Goal: Navigation & Orientation: Find specific page/section

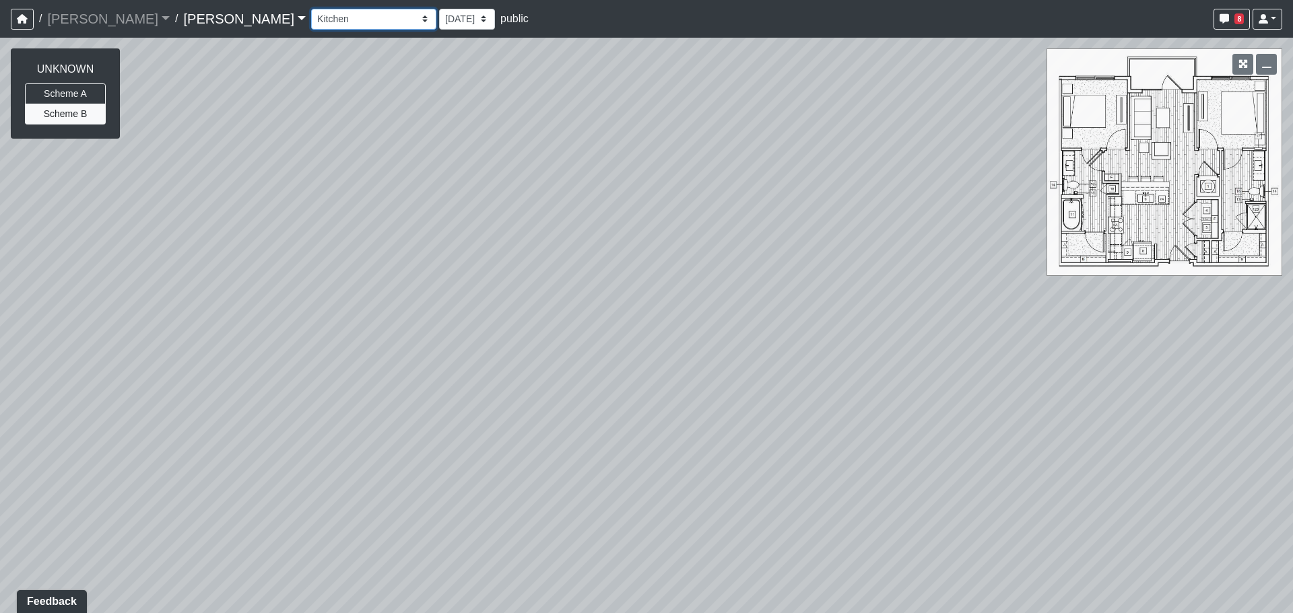
click at [311, 18] on select "Column Seating Column Shelves Dining Table Entry 1 Entry 2 Kitchen Lounge 1 Lou…" at bounding box center [373, 19] width 125 height 21
click at [311, 9] on select "Column Seating Column Shelves Dining Table Entry 1 Entry 2 Kitchen Lounge 1 Lou…" at bounding box center [373, 19] width 125 height 21
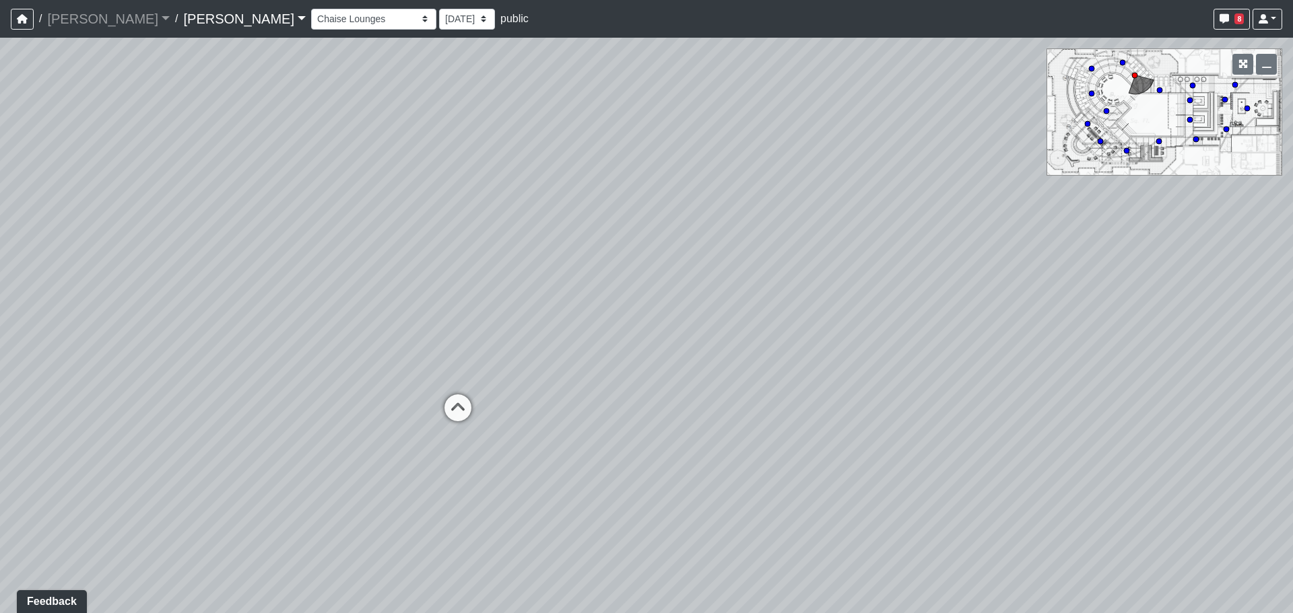
drag, startPoint x: 515, startPoint y: 298, endPoint x: 859, endPoint y: 280, distance: 344.5
click at [859, 280] on div "Loading... Entry Loading... Laundry Loading... Living Room Loading... Hall 1 Lo…" at bounding box center [646, 326] width 1293 height 576
drag, startPoint x: 1000, startPoint y: 338, endPoint x: 207, endPoint y: 392, distance: 795.0
click at [207, 393] on div "Loading... Entry Loading... Laundry Loading... Living Room Loading... Hall 1 Lo…" at bounding box center [646, 326] width 1293 height 576
drag, startPoint x: 891, startPoint y: 290, endPoint x: 185, endPoint y: 349, distance: 708.8
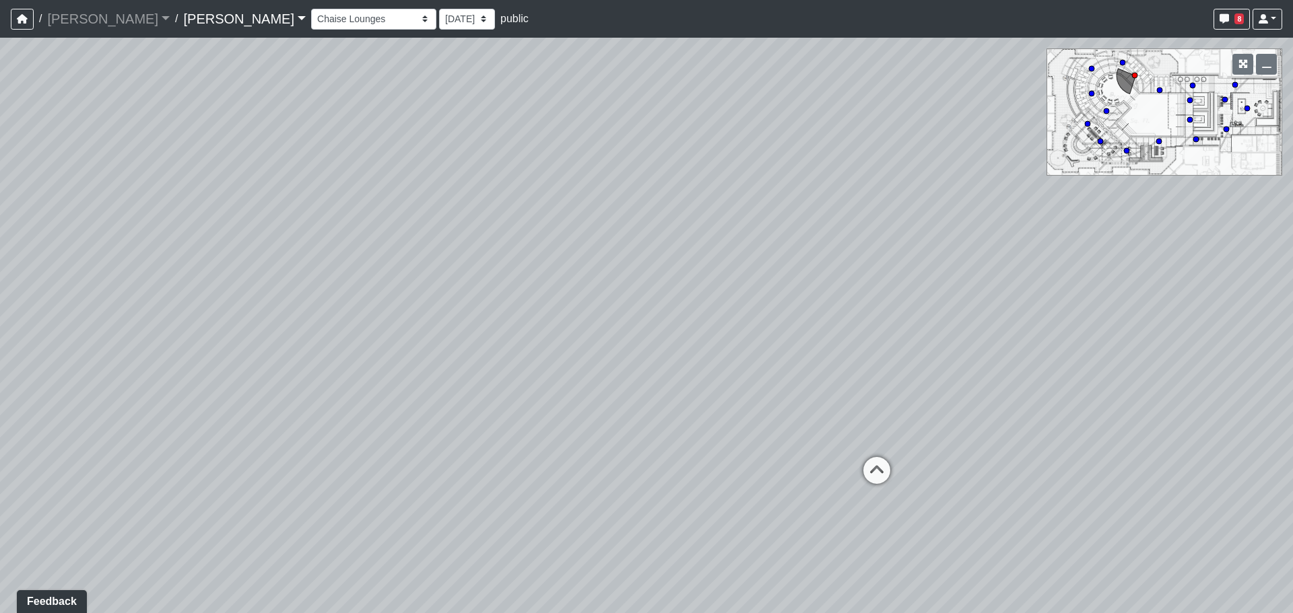
click at [185, 349] on div "Loading... Entry Loading... Laundry Loading... Living Room Loading... Hall 1 Lo…" at bounding box center [646, 326] width 1293 height 576
drag, startPoint x: 640, startPoint y: 361, endPoint x: 498, endPoint y: 368, distance: 142.2
click at [398, 371] on div "Loading... Entry Loading... Laundry Loading... Living Room Loading... Hall 1 Lo…" at bounding box center [646, 326] width 1293 height 576
drag, startPoint x: 1089, startPoint y: 367, endPoint x: 732, endPoint y: 373, distance: 356.9
click at [993, 373] on div "Loading... Entry Loading... Laundry Loading... Living Room Loading... Hall 1 Lo…" at bounding box center [646, 326] width 1293 height 576
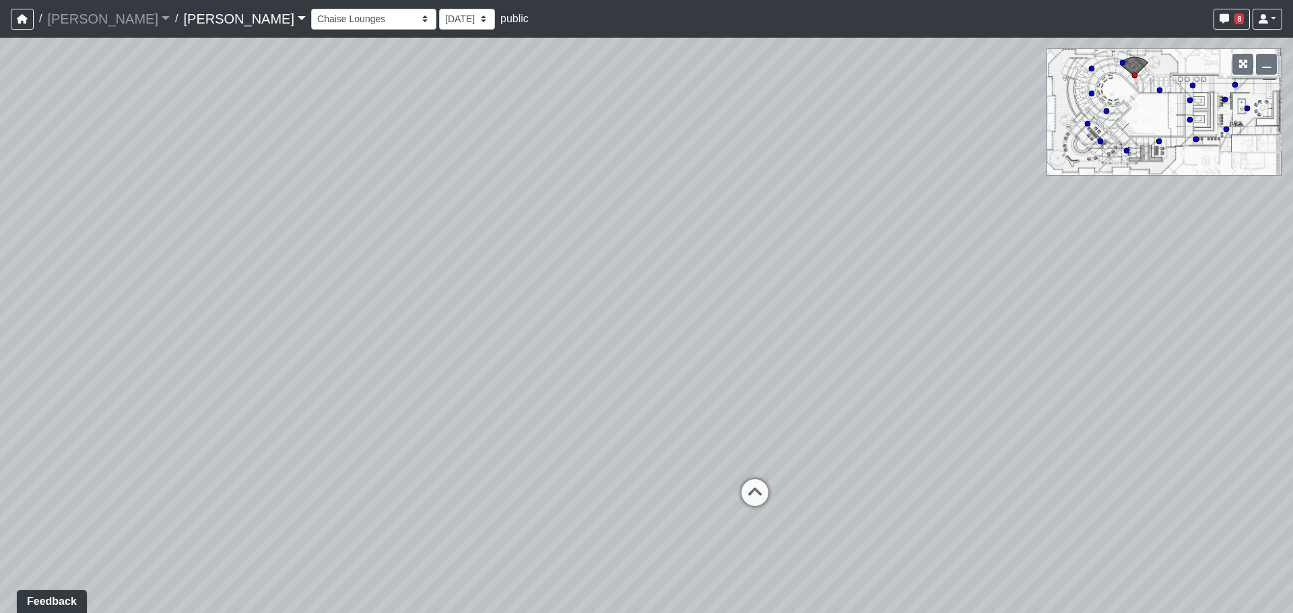
drag, startPoint x: 1077, startPoint y: 378, endPoint x: 271, endPoint y: 338, distance: 807.6
click at [271, 338] on div "Loading... Entry Loading... Laundry Loading... Living Room Loading... Hall 1 Lo…" at bounding box center [646, 326] width 1293 height 576
drag, startPoint x: 786, startPoint y: 387, endPoint x: 228, endPoint y: 306, distance: 564.1
click at [228, 306] on div "Loading... Entry Loading... Laundry Loading... Living Room Loading... Hall 1 Lo…" at bounding box center [646, 326] width 1293 height 576
click at [701, 447] on div "Poolside 1" at bounding box center [721, 453] width 64 height 27
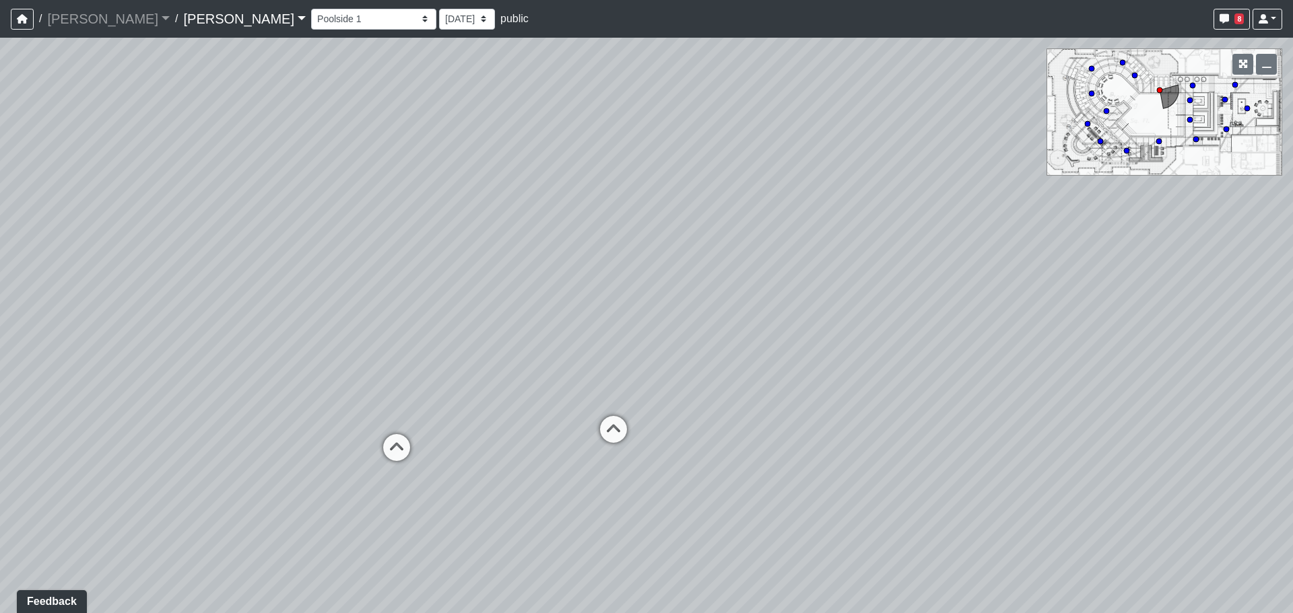
click at [547, 444] on div "Loading... Entry Loading... Laundry Loading... Living Room Loading... Hall 1 Lo…" at bounding box center [646, 326] width 1293 height 576
click at [409, 444] on icon at bounding box center [396, 454] width 40 height 40
click at [413, 439] on icon at bounding box center [427, 431] width 40 height 40
drag, startPoint x: 826, startPoint y: 436, endPoint x: 78, endPoint y: 413, distance: 748.4
click at [78, 413] on div "Loading... Entry Loading... Laundry Loading... Living Room Loading... Hall 1 Lo…" at bounding box center [646, 326] width 1293 height 576
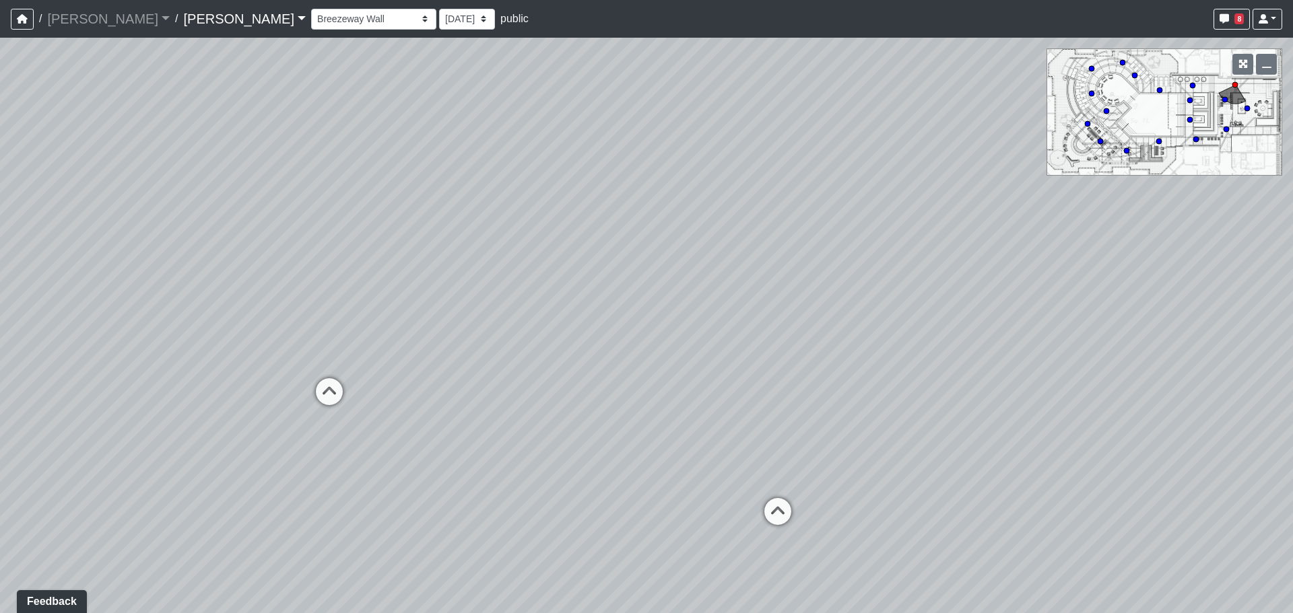
drag, startPoint x: 674, startPoint y: 481, endPoint x: 408, endPoint y: 428, distance: 271.2
click at [435, 436] on div "Loading... Entry Loading... Laundry Loading... Living Room Loading... Hall 1 Lo…" at bounding box center [646, 326] width 1293 height 576
drag, startPoint x: 533, startPoint y: 339, endPoint x: 910, endPoint y: 367, distance: 378.7
click at [910, 367] on div "Loading... Entry Loading... Laundry Loading... Living Room Loading... Hall 1 Lo…" at bounding box center [646, 326] width 1293 height 576
click at [306, 302] on icon at bounding box center [303, 297] width 40 height 40
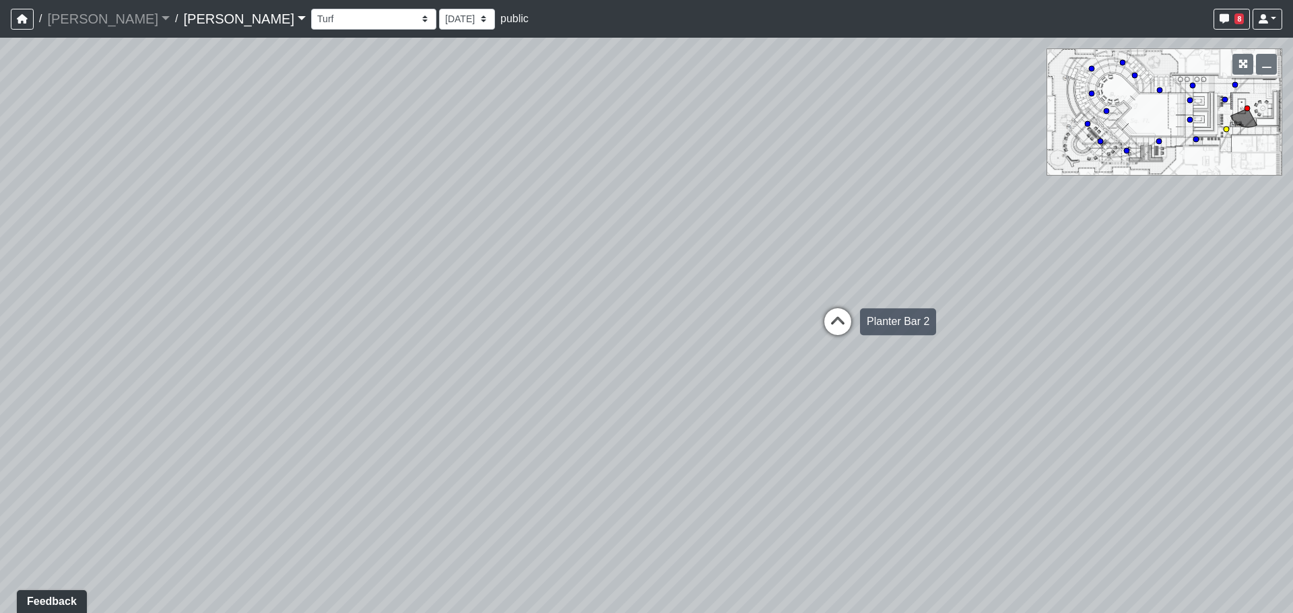
click at [828, 314] on icon at bounding box center [837, 328] width 40 height 40
drag, startPoint x: 828, startPoint y: 316, endPoint x: 708, endPoint y: 328, distance: 120.4
click at [700, 335] on div "Loading... Entry Loading... Laundry Loading... Living Room Loading... Hall 1 Lo…" at bounding box center [646, 326] width 1293 height 576
click at [920, 296] on icon at bounding box center [905, 294] width 40 height 40
drag, startPoint x: 675, startPoint y: 308, endPoint x: 1002, endPoint y: 331, distance: 328.0
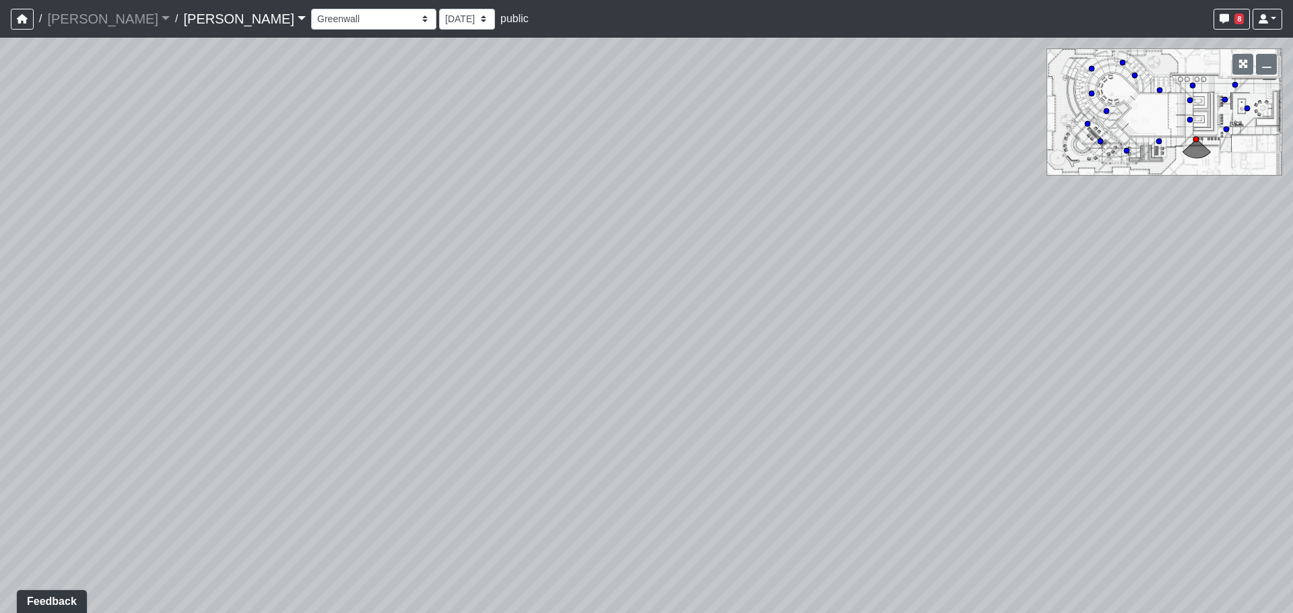
click at [943, 323] on div "Loading... Entry Loading... Laundry Loading... Living Room Loading... Hall 1 Lo…" at bounding box center [646, 326] width 1293 height 576
drag, startPoint x: 615, startPoint y: 335, endPoint x: 469, endPoint y: 318, distance: 147.7
click at [469, 318] on div "Loading... Entry Loading... Laundry Loading... Living Room Loading... Hall 1 Lo…" at bounding box center [646, 326] width 1293 height 576
drag, startPoint x: 873, startPoint y: 372, endPoint x: 674, endPoint y: 366, distance: 198.7
click at [674, 366] on div "Loading... Entry Loading... Laundry Loading... Living Room Loading... Hall 1 Lo…" at bounding box center [646, 326] width 1293 height 576
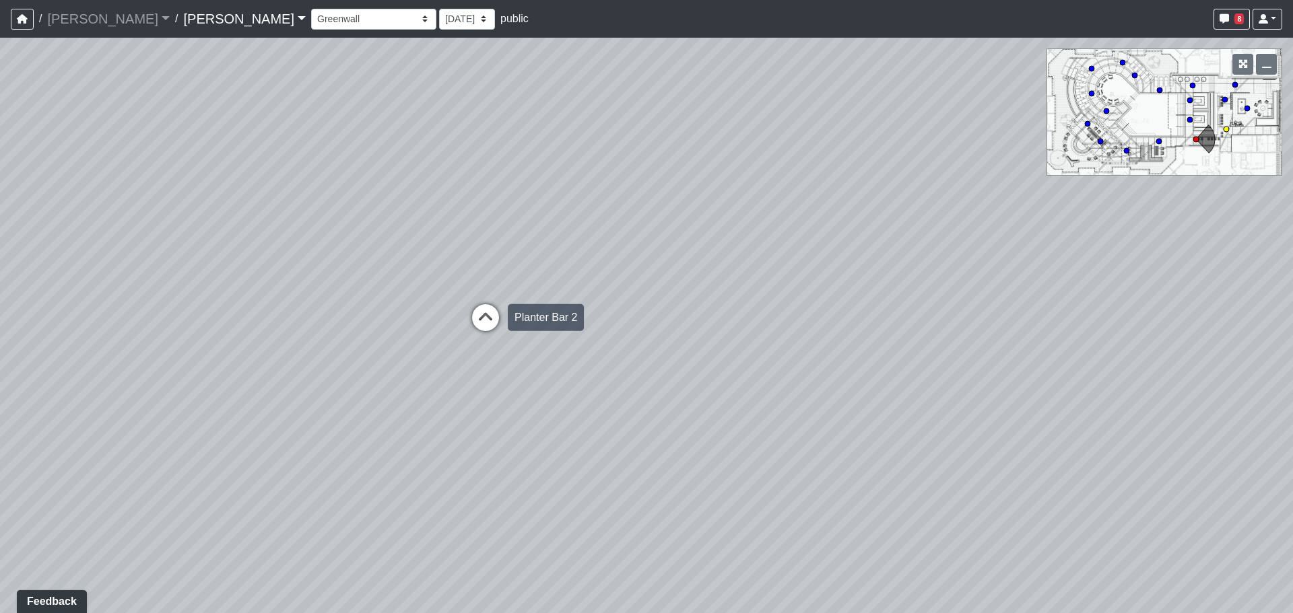
click at [477, 339] on icon at bounding box center [485, 324] width 40 height 40
drag, startPoint x: 530, startPoint y: 345, endPoint x: 1224, endPoint y: 416, distance: 697.8
click at [1217, 415] on div "Loading... Entry Loading... Laundry Loading... Living Room Loading... Hall 1 Lo…" at bounding box center [646, 326] width 1293 height 576
drag, startPoint x: 463, startPoint y: 416, endPoint x: 516, endPoint y: 325, distance: 105.9
click at [515, 327] on div "Loading... Entry Loading... Laundry Loading... Living Room Loading... Hall 1 Lo…" at bounding box center [646, 326] width 1293 height 576
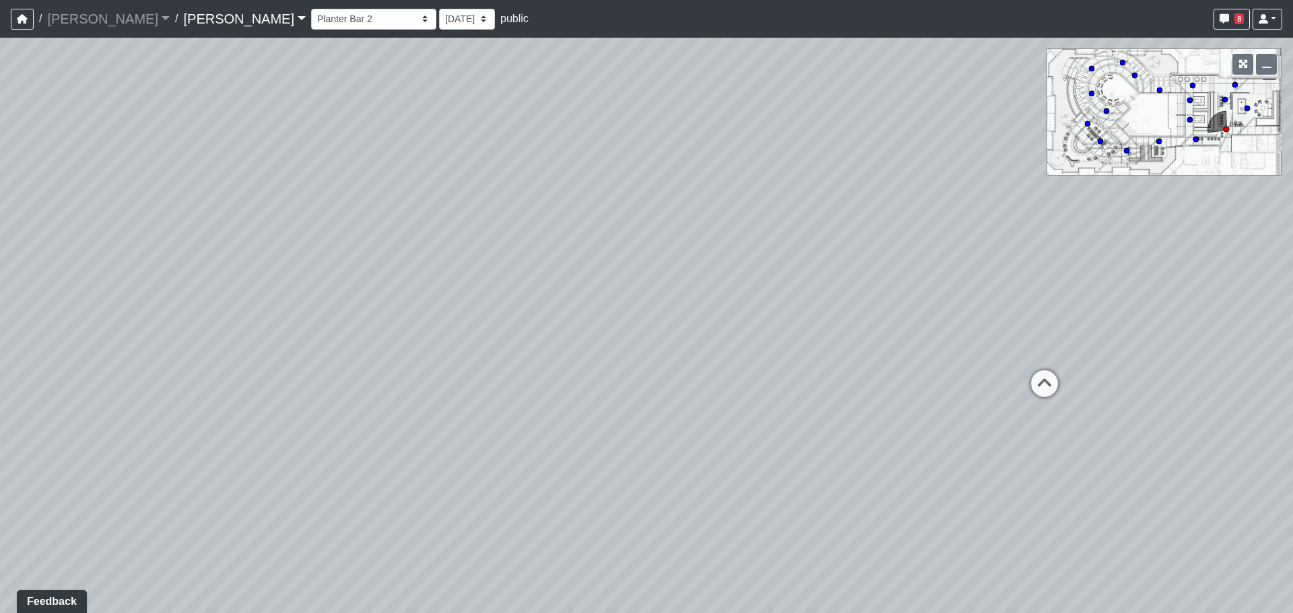
click at [459, 305] on div "Loading... Entry Loading... Laundry Loading... Living Room Loading... Hall 1 Lo…" at bounding box center [646, 326] width 1293 height 576
drag, startPoint x: 487, startPoint y: 354, endPoint x: 389, endPoint y: 386, distance: 102.6
click at [409, 380] on div "Loading... Entry Loading... Laundry Loading... Living Room Loading... Hall 1 Lo…" at bounding box center [646, 326] width 1293 height 576
click at [663, 345] on div "Loading... Entry Loading... Laundry Loading... Living Room Loading... Hall 1 Lo…" at bounding box center [646, 326] width 1293 height 576
drag, startPoint x: 663, startPoint y: 345, endPoint x: 860, endPoint y: 226, distance: 229.9
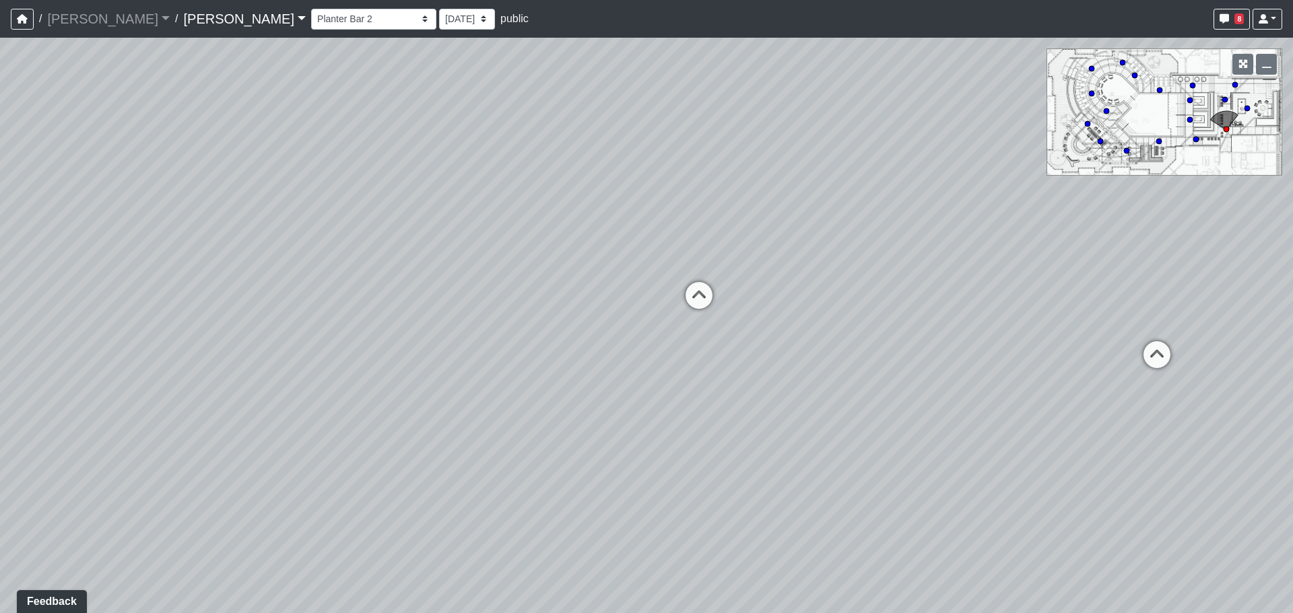
click at [860, 226] on div "Loading... Entry Loading... Laundry Loading... Living Room Loading... Hall 1 Lo…" at bounding box center [646, 326] width 1293 height 576
drag, startPoint x: 163, startPoint y: 259, endPoint x: 399, endPoint y: 262, distance: 235.7
click at [386, 261] on div "Loading... Entry Loading... Laundry Loading... Living Room Loading... Hall 1 Lo…" at bounding box center [646, 326] width 1293 height 576
drag, startPoint x: 285, startPoint y: 271, endPoint x: 153, endPoint y: 279, distance: 132.9
click at [154, 279] on div "Loading... Entry Loading... Laundry Loading... Living Room Loading... Hall 1 Lo…" at bounding box center [646, 326] width 1293 height 576
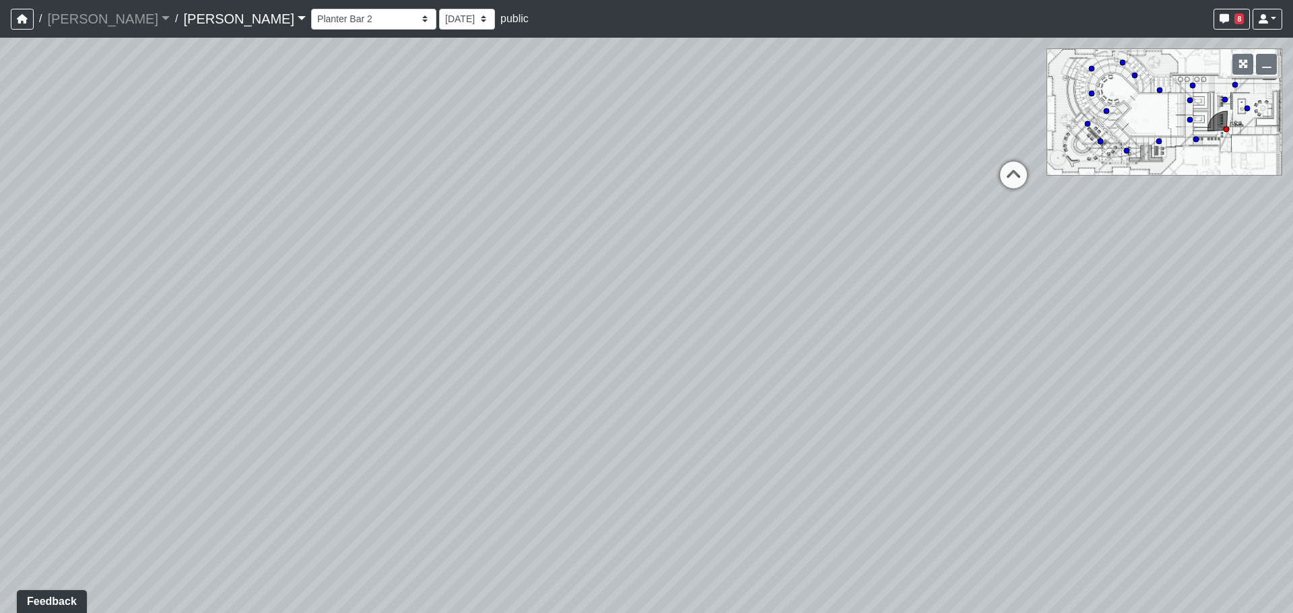
drag, startPoint x: 687, startPoint y: 331, endPoint x: 102, endPoint y: 331, distance: 585.8
click at [104, 331] on div "Loading... Entry Loading... Laundry Loading... Living Room Loading... Hall 1 Lo…" at bounding box center [646, 326] width 1293 height 576
drag, startPoint x: 444, startPoint y: 357, endPoint x: 242, endPoint y: 409, distance: 209.4
click at [252, 407] on div "Loading... Entry Loading... Laundry Loading... Living Room Loading... Hall 1 Lo…" at bounding box center [646, 326] width 1293 height 576
drag, startPoint x: 793, startPoint y: 390, endPoint x: 708, endPoint y: 400, distance: 86.1
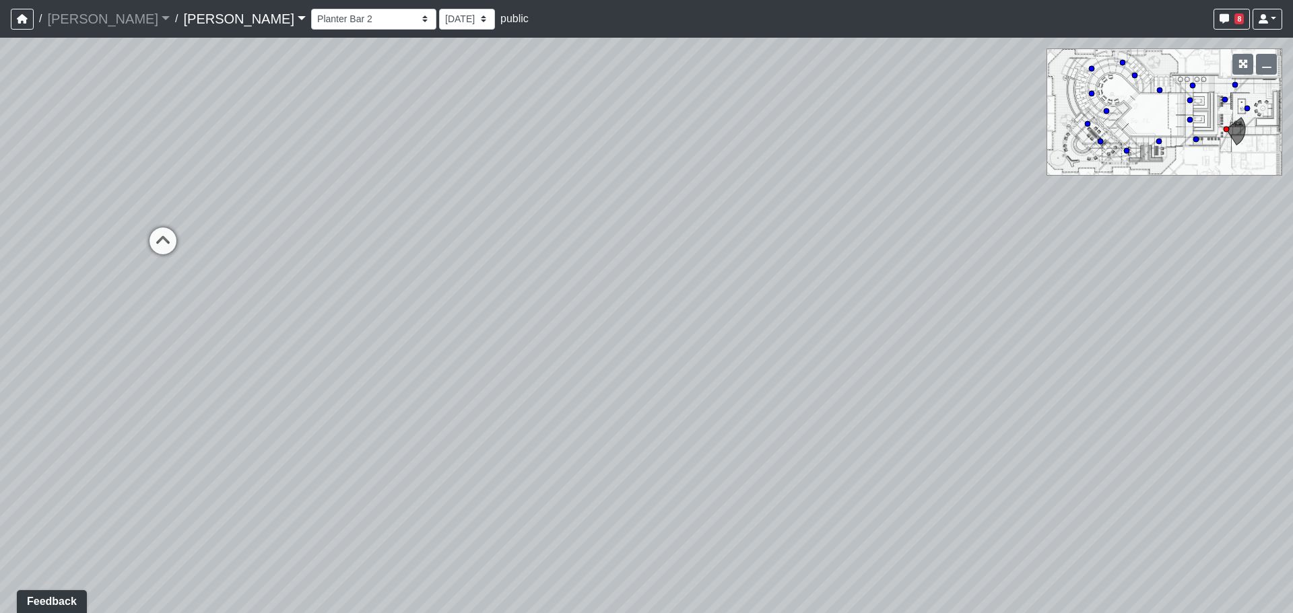
click at [716, 399] on div "Loading... Entry Loading... Laundry Loading... Living Room Loading... Hall 1 Lo…" at bounding box center [646, 326] width 1293 height 576
drag, startPoint x: 741, startPoint y: 372, endPoint x: 419, endPoint y: 413, distance: 324.5
click at [426, 413] on div "Loading... Entry Loading... Laundry Loading... Living Room Loading... Hall 1 Lo…" at bounding box center [646, 326] width 1293 height 576
click at [405, 413] on div "Loading... Entry Loading... Laundry Loading... Living Room Loading... Hall 1 Lo…" at bounding box center [646, 326] width 1293 height 576
drag, startPoint x: 414, startPoint y: 418, endPoint x: 232, endPoint y: 349, distance: 195.0
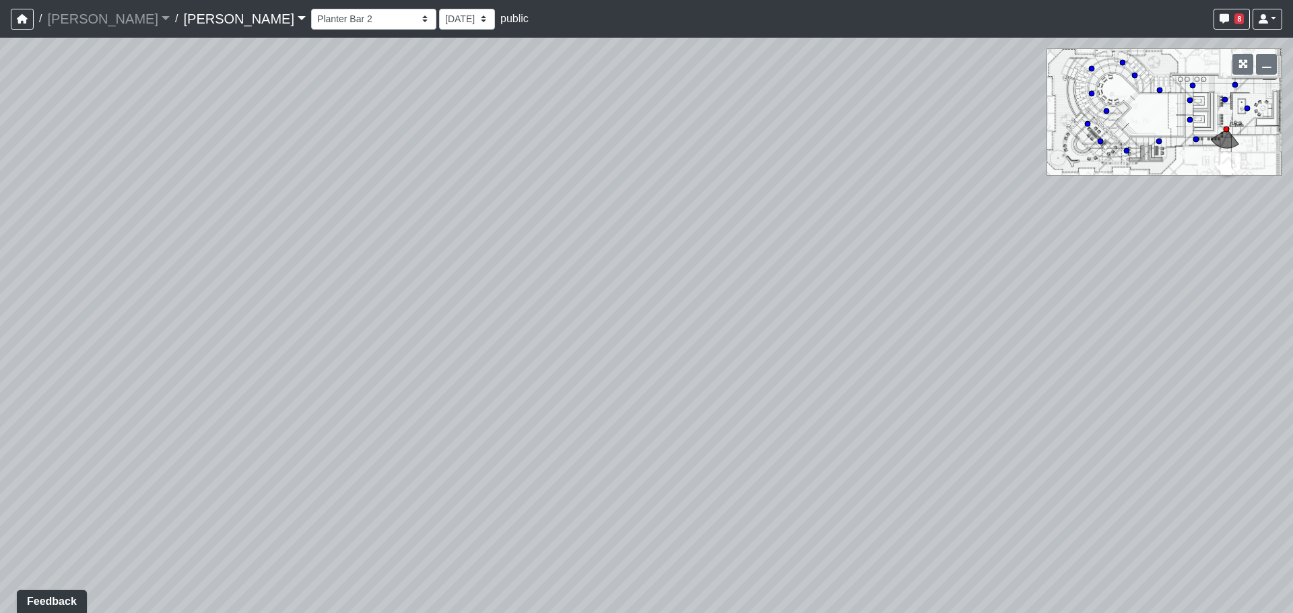
click at [232, 349] on div "Loading... Entry Loading... Laundry Loading... Living Room Loading... Hall 1 Lo…" at bounding box center [646, 326] width 1293 height 576
drag, startPoint x: 927, startPoint y: 345, endPoint x: 378, endPoint y: 396, distance: 551.1
click at [378, 396] on div "Loading... Entry Loading... Laundry Loading... Living Room Loading... Hall 1 Lo…" at bounding box center [646, 326] width 1293 height 576
drag, startPoint x: 397, startPoint y: 380, endPoint x: 384, endPoint y: 383, distance: 13.2
click at [384, 383] on div "Loading... Entry Loading... Laundry Loading... Living Room Loading... Hall 1 Lo…" at bounding box center [646, 326] width 1293 height 576
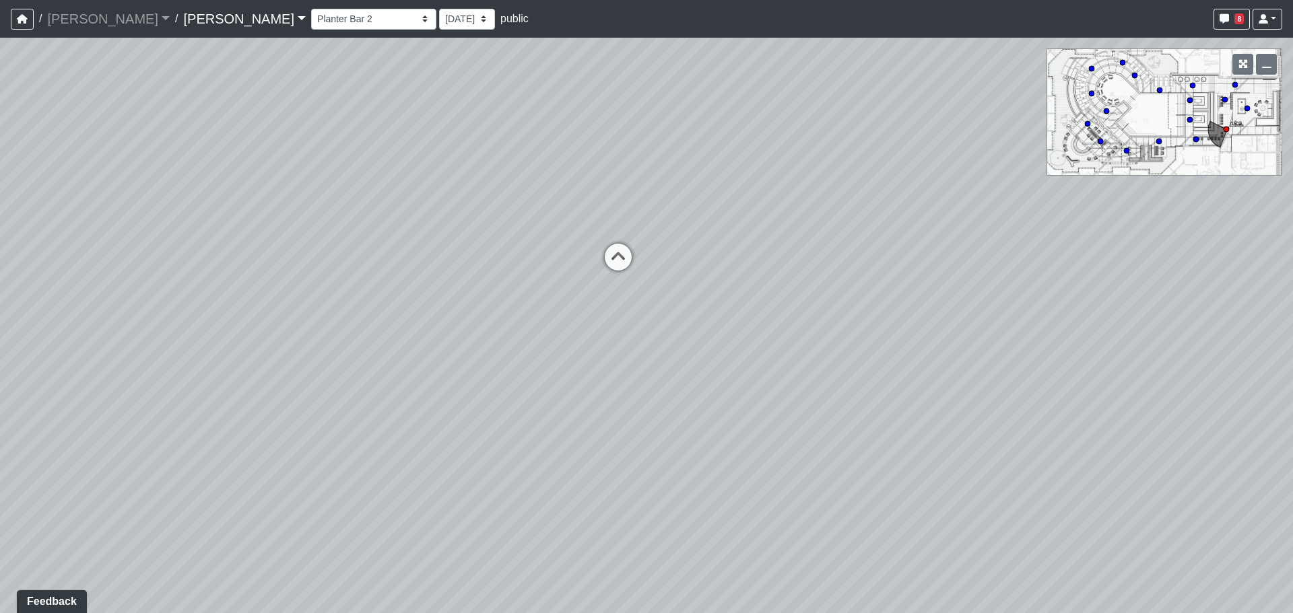
drag, startPoint x: 580, startPoint y: 301, endPoint x: 571, endPoint y: 310, distance: 12.9
click at [572, 310] on div "Loading... Entry Loading... Laundry Loading... Living Room Loading... Hall 1 Lo…" at bounding box center [646, 326] width 1293 height 576
drag, startPoint x: 629, startPoint y: 327, endPoint x: 355, endPoint y: 306, distance: 274.8
click at [370, 308] on div "Loading... Entry Loading... Laundry Loading... Living Room Loading... Hall 1 Lo…" at bounding box center [646, 326] width 1293 height 576
drag, startPoint x: 681, startPoint y: 331, endPoint x: 548, endPoint y: 349, distance: 134.6
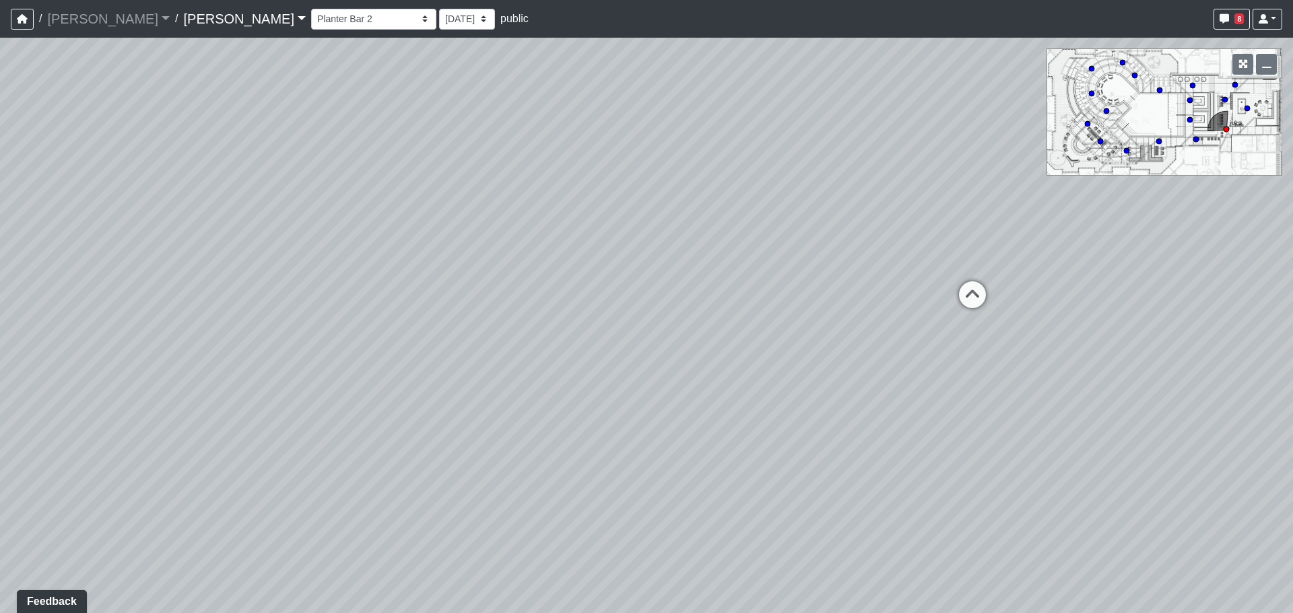
click at [636, 345] on div "Loading... Entry Loading... Laundry Loading... Living Room Loading... Hall 1 Lo…" at bounding box center [646, 326] width 1293 height 576
drag
click at [623, 363] on div "Loading... Entry Loading... Laundry Loading... Living Room Loading... Hall 1 Lo…" at bounding box center [646, 326] width 1293 height 576
click at [536, 366] on div "Loading... Entry Loading... Laundry Loading... Living Room Loading... Hall 1 Lo…" at bounding box center [646, 326] width 1293 height 576
click at [634, 383] on div "Loading... Entry Loading... Laundry Loading... Living Room Loading... Hall 1 Lo…" at bounding box center [646, 326] width 1293 height 576
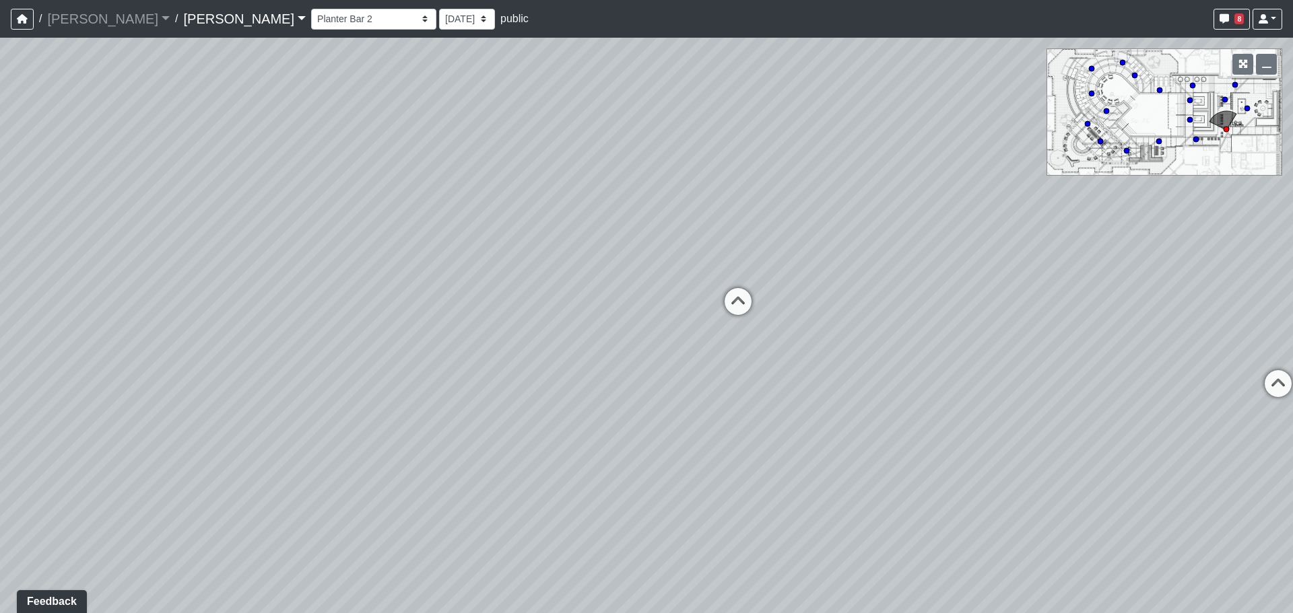
click at [600, 381] on div "Loading... Entry Loading... Laundry Loading... Living Room Loading... Hall 1 Lo…" at bounding box center [646, 326] width 1293 height 576
click at [362, 358] on div "Loading... Entry Loading... Laundry Loading... Living Room Loading... Hall 1 Lo…" at bounding box center [646, 326] width 1293 height 576
click at [390, 412] on div "Loading... Entry Loading... Laundry Loading... Living Room Loading... Hall 1 Lo…" at bounding box center [646, 326] width 1293 height 576
click at [579, 364] on div "Loading... Entry Loading... Laundry Loading... Living Room Loading... Hall 1 Lo…" at bounding box center [646, 326] width 1293 height 576
drag, startPoint x: 742, startPoint y: 234, endPoint x: 633, endPoint y: 343, distance: 154.7
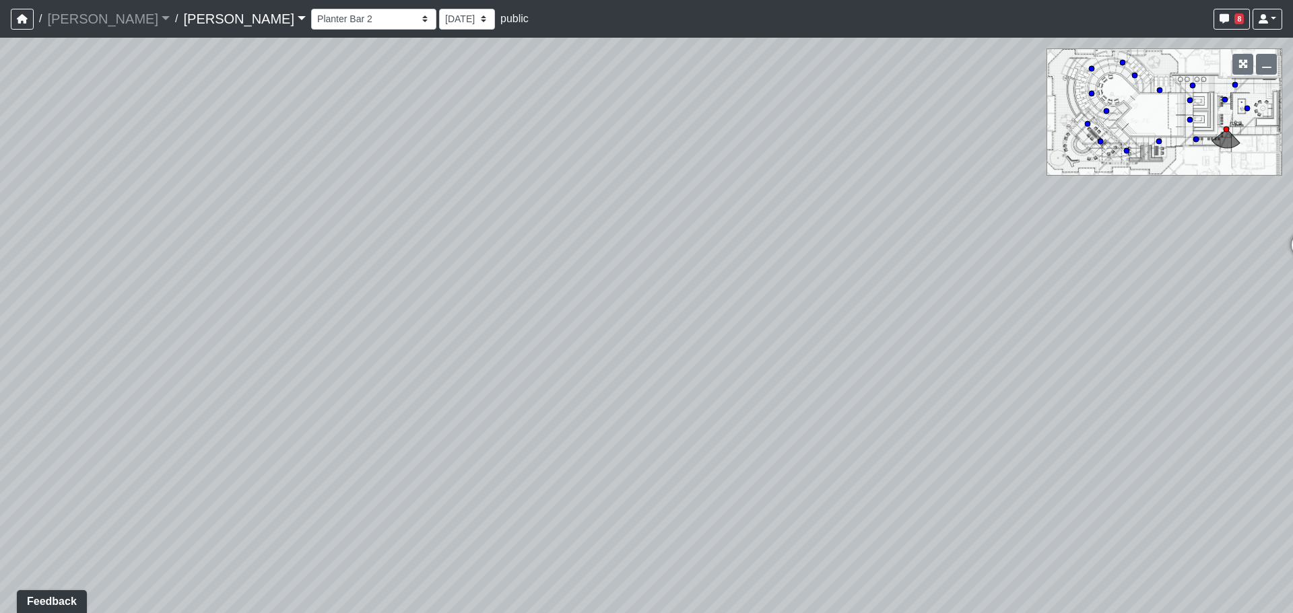
click at [635, 338] on div "Loading... Entry Loading... Laundry Loading... Living Room Loading... Hall 1 Lo…" at bounding box center [646, 326] width 1293 height 576
drag, startPoint x: 792, startPoint y: 323, endPoint x: 559, endPoint y: 327, distance: 233.0
click at [559, 327] on div "Loading... Entry Loading... Laundry Loading... Living Room Loading... Hall 1 Lo…" at bounding box center [646, 326] width 1293 height 576
click at [878, 229] on div "Loading... [GEOGRAPHIC_DATA]" at bounding box center [890, 249] width 40 height 40
drag, startPoint x: 220, startPoint y: 391, endPoint x: 790, endPoint y: 346, distance: 572.1
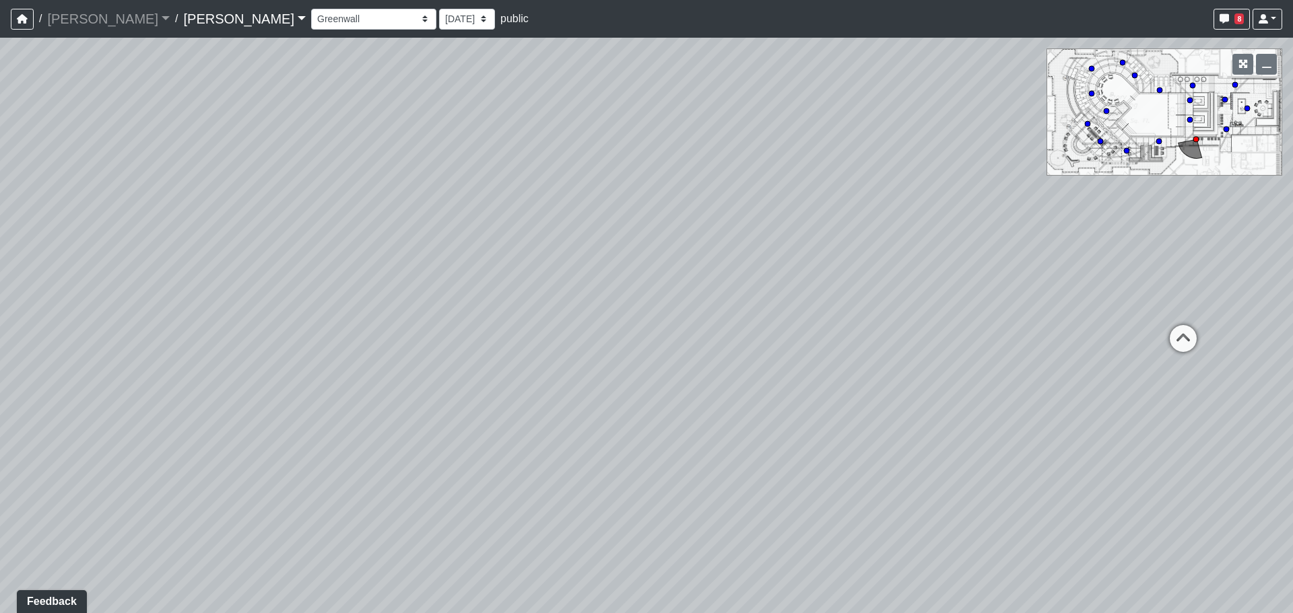
click at [642, 345] on div "Loading... Entry Loading... Laundry Loading... Living Room Loading... Hall 1 Lo…" at bounding box center [646, 326] width 1293 height 576
drag, startPoint x: 576, startPoint y: 348, endPoint x: 562, endPoint y: 440, distance: 92.7
click at [563, 471] on div "Loading... Entry Loading... Laundry Loading... Living Room Loading... Hall 1 Lo…" at bounding box center [646, 326] width 1293 height 576
click at [577, 202] on div "Loading... Entry Loading... Laundry Loading... Living Room Loading... Hall 1 Lo…" at bounding box center [646, 326] width 1293 height 576
click at [603, 215] on icon at bounding box center [600, 219] width 40 height 40
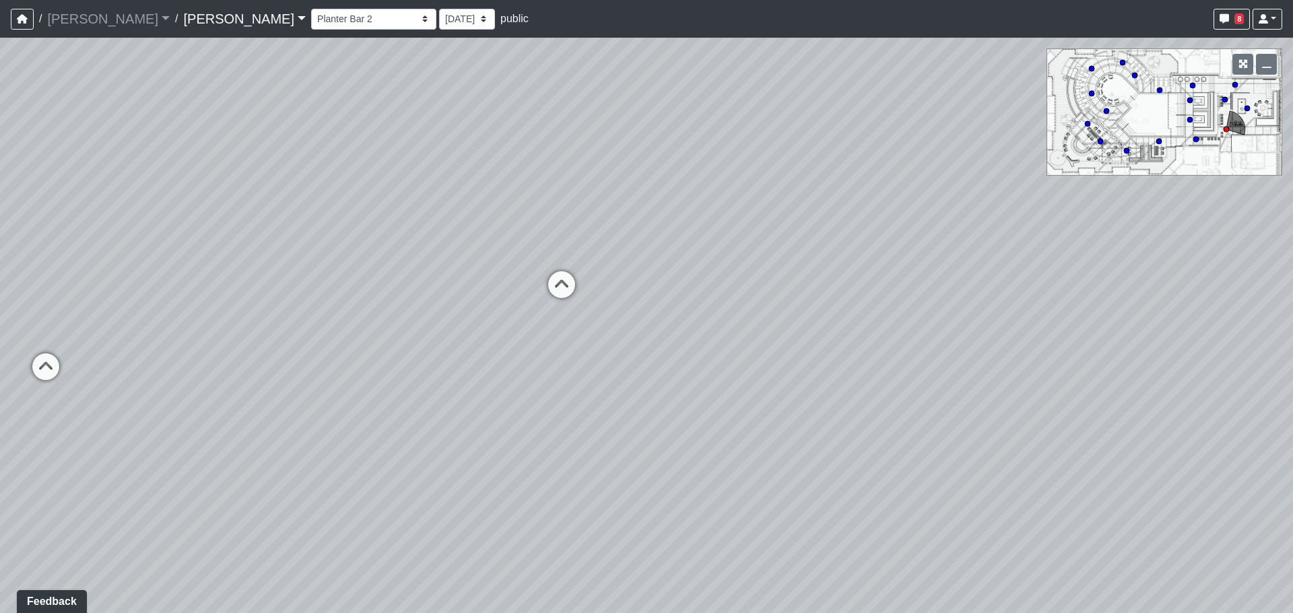
drag, startPoint x: 302, startPoint y: 265, endPoint x: 514, endPoint y: 280, distance: 212.7
click at [483, 273] on div "Loading... Entry Loading... Laundry Loading... Living Room Loading... Hall 1 Lo…" at bounding box center [646, 326] width 1293 height 576
click at [277, 277] on div "Loading... Entry Loading... Laundry Loading... Living Room Loading... Hall 1 Lo…" at bounding box center [646, 326] width 1293 height 576
click at [656, 301] on div "Loading... Entry Loading... Laundry Loading... Living Room Loading... Hall 1 Lo…" at bounding box center [646, 326] width 1293 height 576
click at [684, 302] on icon at bounding box center [683, 317] width 40 height 40
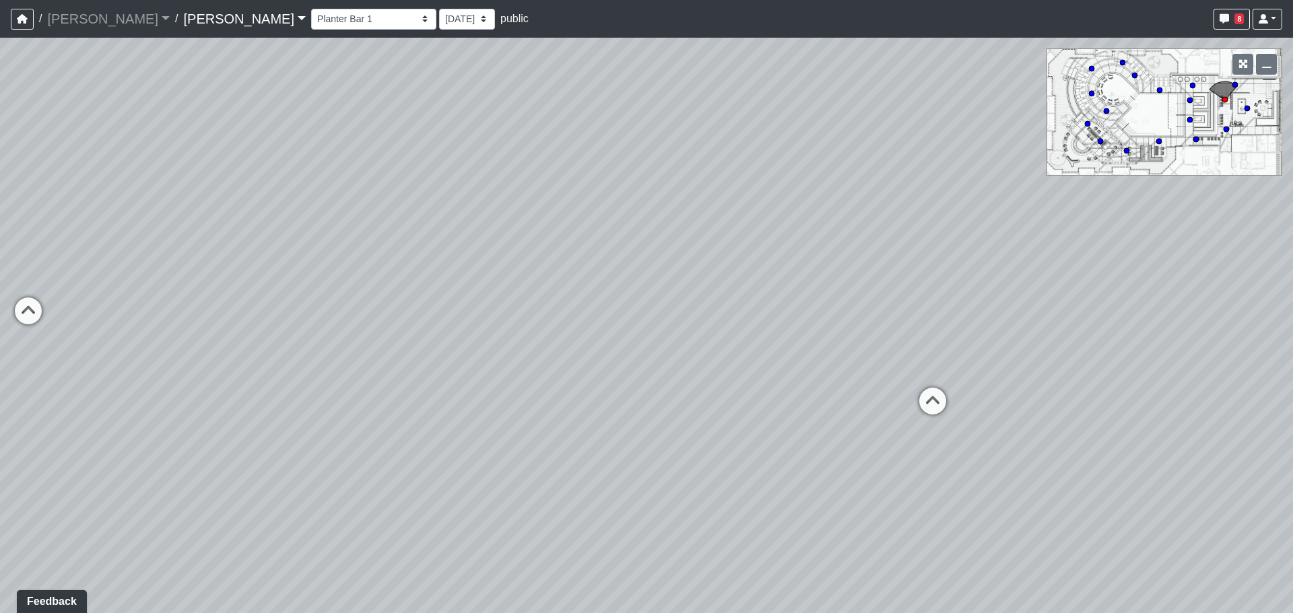
click at [904, 391] on div "Loading... Entry Loading... Laundry Loading... Living Room Loading... Hall 1 Lo…" at bounding box center [646, 326] width 1293 height 576
click at [924, 395] on icon at bounding box center [932, 408] width 40 height 40
drag, startPoint x: 193, startPoint y: 300, endPoint x: 670, endPoint y: 339, distance: 478.3
click at [652, 335] on div "Loading... Entry Loading... Laundry Loading... Living Room Loading... Hall 1 Lo…" at bounding box center [646, 326] width 1293 height 576
drag, startPoint x: 199, startPoint y: 329, endPoint x: 421, endPoint y: 278, distance: 227.2
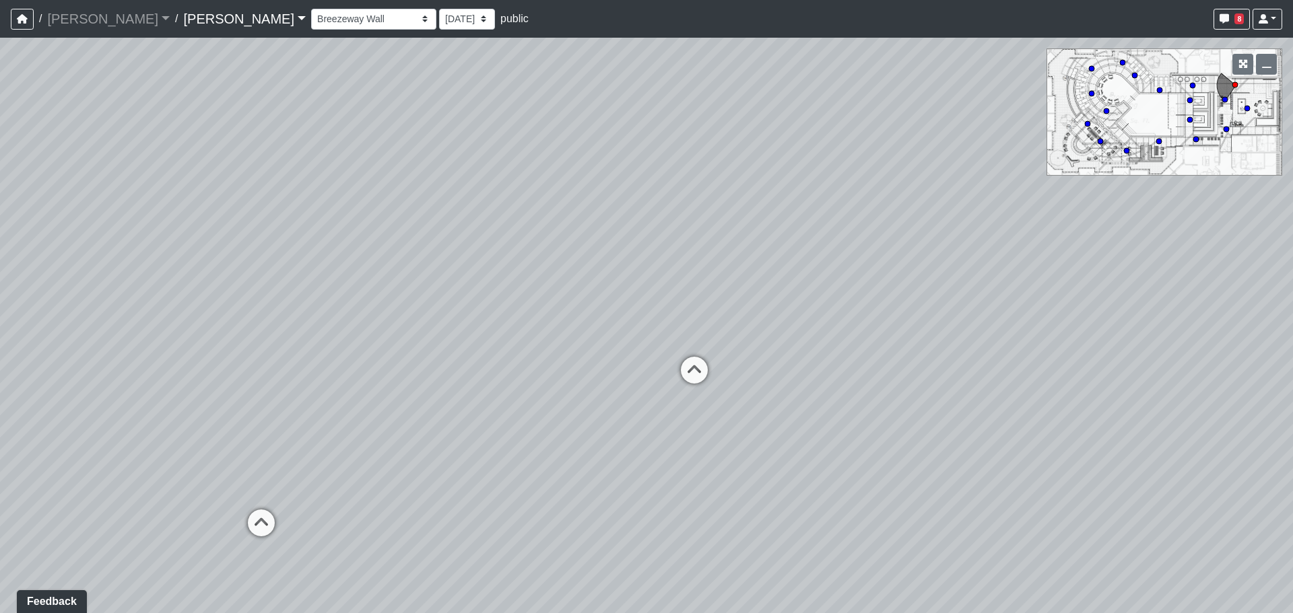
click at [421, 278] on div "Loading... Entry Loading... Laundry Loading... Living Room Loading... Hall 1 Lo…" at bounding box center [646, 326] width 1293 height 576
click at [458, 424] on icon at bounding box center [468, 435] width 40 height 40
drag, startPoint x: 277, startPoint y: 395, endPoint x: 464, endPoint y: 380, distance: 187.8
click at [464, 380] on div "Loading... Entry Loading... Laundry Loading... Living Room Loading... Hall 1 Lo…" at bounding box center [646, 326] width 1293 height 576
click at [278, 390] on icon at bounding box center [268, 388] width 40 height 40
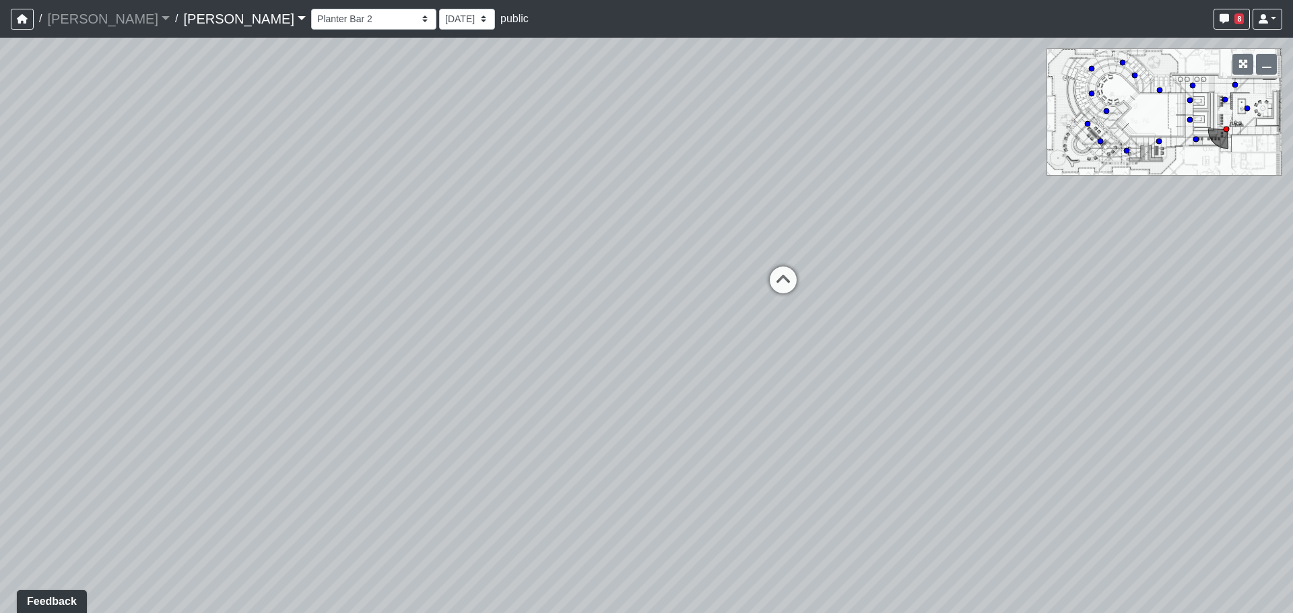
drag, startPoint x: 483, startPoint y: 382, endPoint x: 199, endPoint y: 373, distance: 285.0
click at [199, 373] on div "Loading... Entry Loading... Laundry Loading... Living Room Loading... Hall 1 Lo…" at bounding box center [646, 326] width 1293 height 576
click at [630, 263] on div "Greenwall" at bounding box center [661, 271] width 62 height 27
drag, startPoint x: 474, startPoint y: 311, endPoint x: 744, endPoint y: 288, distance: 271.0
click at [720, 288] on div "Loading... Entry Loading... Laundry Loading... Living Room Loading... Hall 1 Lo…" at bounding box center [646, 326] width 1293 height 576
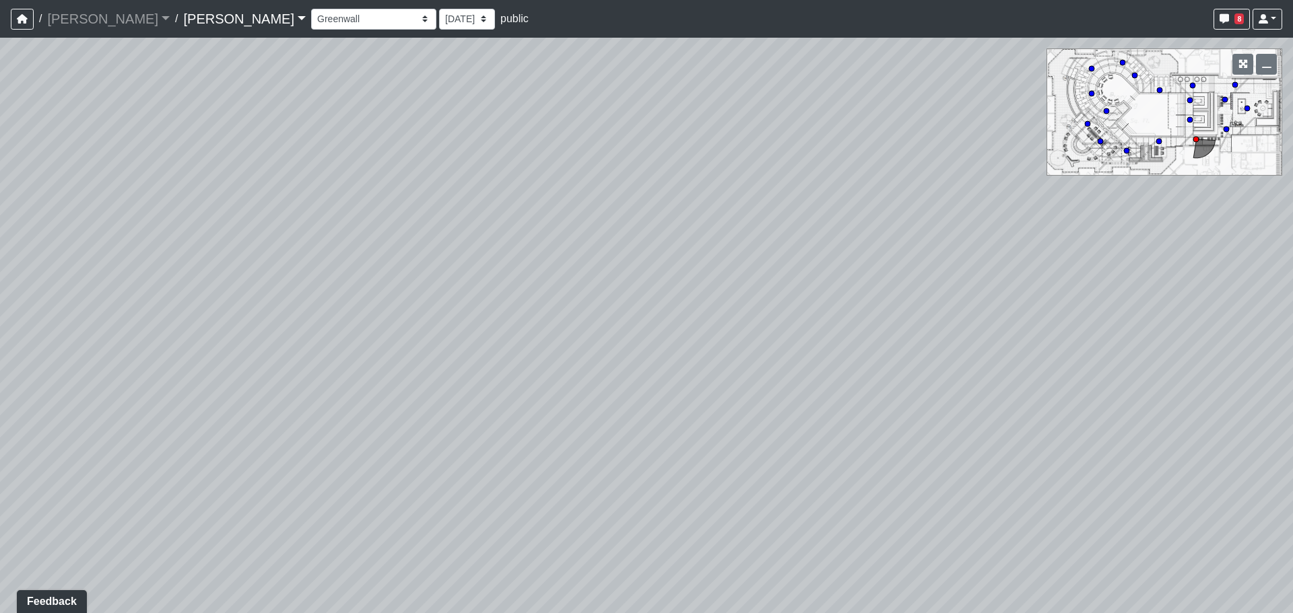
click at [105, 284] on div "Loading... Entry Loading... Laundry Loading... Living Room Loading... Hall 1 Lo…" at bounding box center [646, 326] width 1293 height 576
drag, startPoint x: 316, startPoint y: 314, endPoint x: 467, endPoint y: 344, distance: 153.2
click at [467, 344] on div "Loading... Entry Loading... Laundry Loading... Living Room Loading... Hall 1 Lo…" at bounding box center [646, 326] width 1293 height 576
click at [228, 257] on icon at bounding box center [235, 248] width 40 height 40
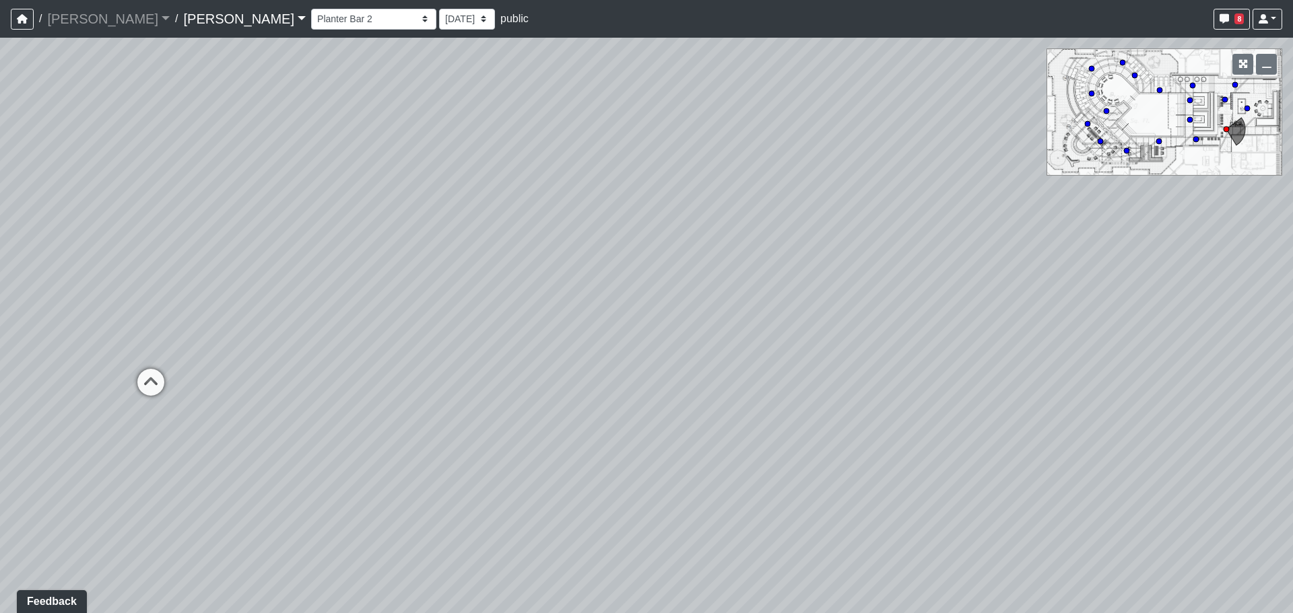
drag, startPoint x: 602, startPoint y: 265, endPoint x: 741, endPoint y: 292, distance: 142.1
click at [743, 292] on div "Loading... Entry Loading... Laundry Loading... Living Room Loading... Hall 1 Lo…" at bounding box center [646, 326] width 1293 height 576
click at [201, 378] on div "Turf" at bounding box center [207, 379] width 32 height 27
drag, startPoint x: 662, startPoint y: 358, endPoint x: 426, endPoint y: 365, distance: 235.8
click at [426, 365] on div "Loading... Entry Loading... Laundry Loading... Living Room Loading... Hall 1 Lo…" at bounding box center [646, 326] width 1293 height 576
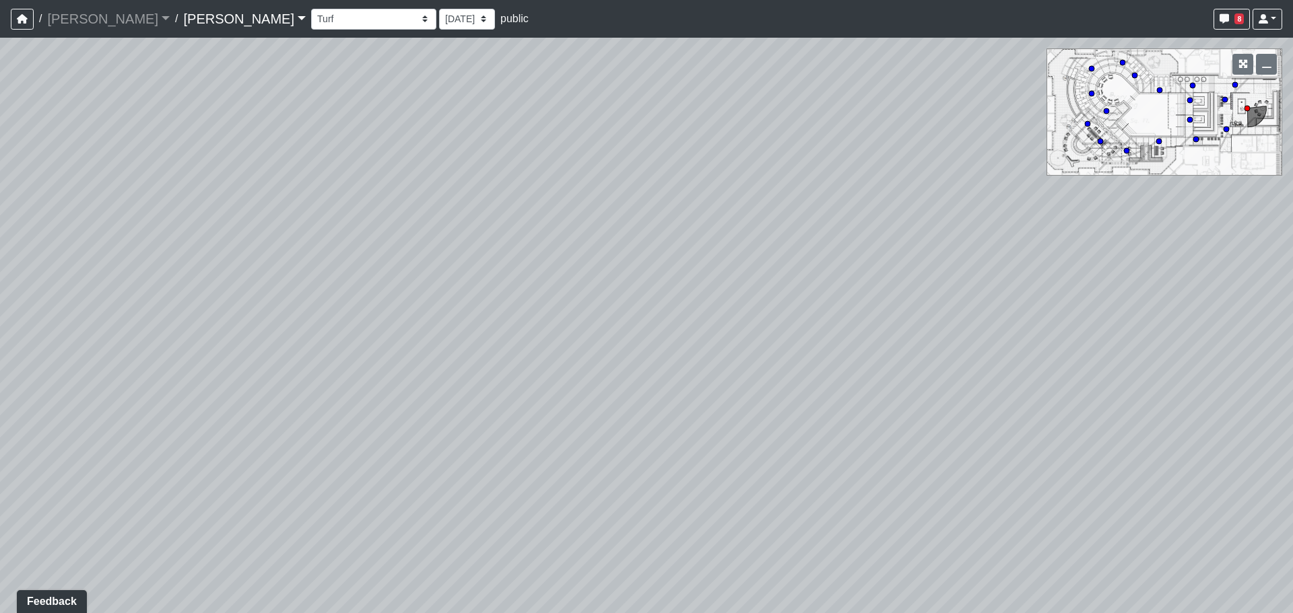
drag, startPoint x: 599, startPoint y: 330, endPoint x: 325, endPoint y: 343, distance: 273.7
click at [326, 341] on div "Loading... Entry Loading... Laundry Loading... Living Room Loading... Hall 1 Lo…" at bounding box center [646, 326] width 1293 height 576
drag, startPoint x: 573, startPoint y: 291, endPoint x: 535, endPoint y: 286, distance: 38.0
click at [535, 286] on div "Loading... Entry Loading... Laundry Loading... Living Room Loading... Hall 1 Lo…" at bounding box center [646, 326] width 1293 height 576
drag, startPoint x: 614, startPoint y: 358, endPoint x: 539, endPoint y: 358, distance: 74.7
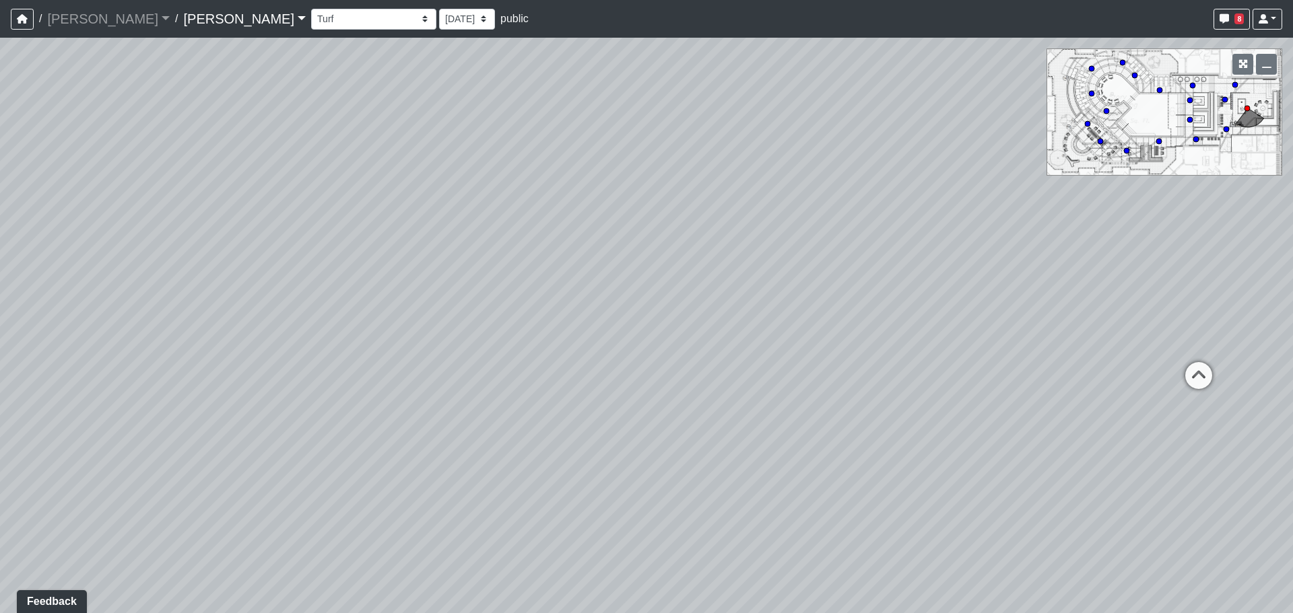
click at [539, 358] on div "Loading... Entry Loading... Laundry Loading... Living Room Loading... Hall 1 Lo…" at bounding box center [646, 326] width 1293 height 576
click at [822, 333] on div "Loading... Entry Loading... Laundry Loading... Living Room Loading... Hall 1 Lo…" at bounding box center [646, 326] width 1293 height 576
click at [894, 331] on div "Planter Bar 2" at bounding box center [907, 334] width 76 height 27
click at [1051, 284] on icon at bounding box center [1043, 299] width 40 height 40
drag, startPoint x: 590, startPoint y: 393, endPoint x: 1012, endPoint y: 406, distance: 421.7
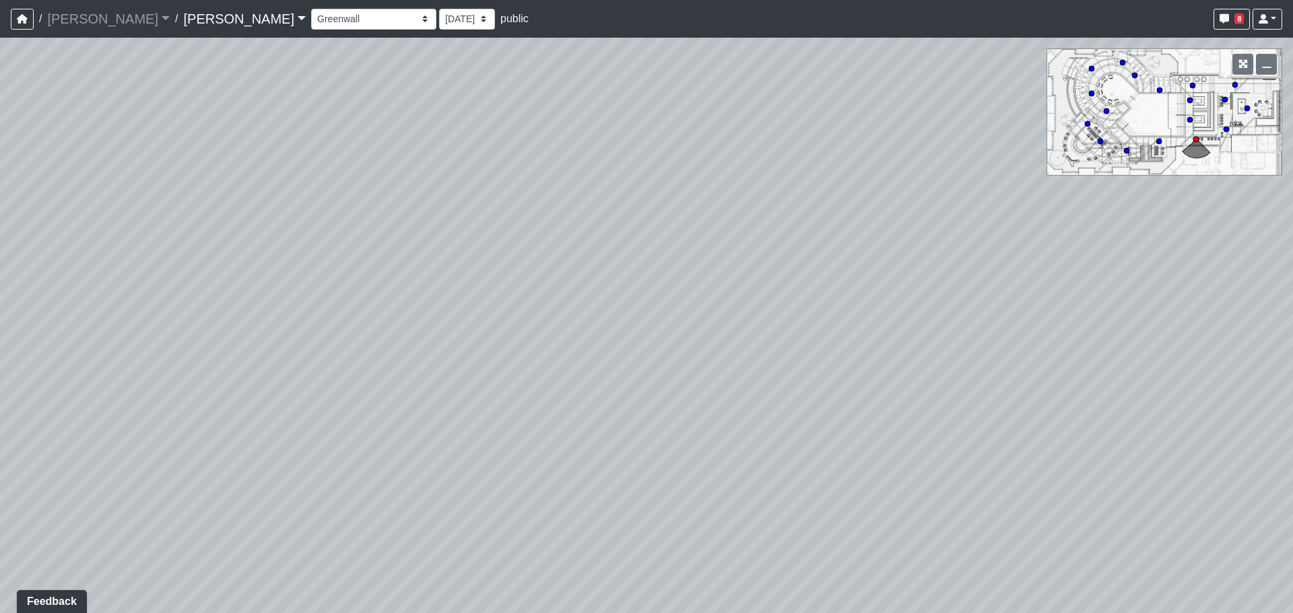
click at [894, 395] on div "Loading... Entry Loading... Laundry Loading... Living Room Loading... Hall 1 Lo…" at bounding box center [646, 326] width 1293 height 576
click at [772, 287] on div "Loading... Entry Loading... Laundry Loading... Living Room Loading... Hall 1 Lo…" at bounding box center [646, 326] width 1293 height 576
click at [740, 270] on icon at bounding box center [744, 286] width 40 height 40
click at [333, 348] on div "Loading... Entry Loading... Laundry Loading... Living Room Loading... Hall 1 Lo…" at bounding box center [646, 326] width 1293 height 576
drag, startPoint x: 267, startPoint y: 467, endPoint x: 323, endPoint y: 460, distance: 57.0
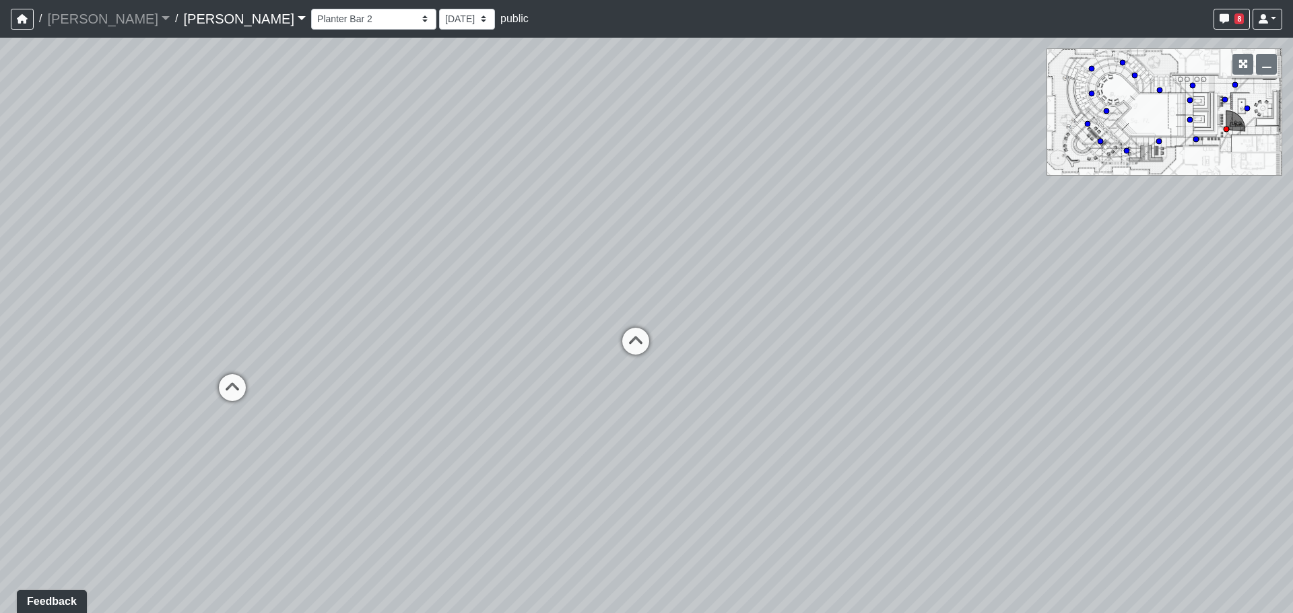
click at [323, 460] on div "Loading... Entry Loading... Laundry Loading... Living Room Loading... Hall 1 Lo…" at bounding box center [646, 326] width 1293 height 576
click at [304, 407] on div "Loading... Entry Loading... Laundry Loading... Living Room Loading... Hall 1 Lo…" at bounding box center [646, 326] width 1293 height 576
click at [304, 380] on icon at bounding box center [300, 377] width 40 height 40
click at [574, 384] on icon at bounding box center [586, 400] width 40 height 40
drag, startPoint x: 815, startPoint y: 428, endPoint x: 133, endPoint y: 445, distance: 681.6
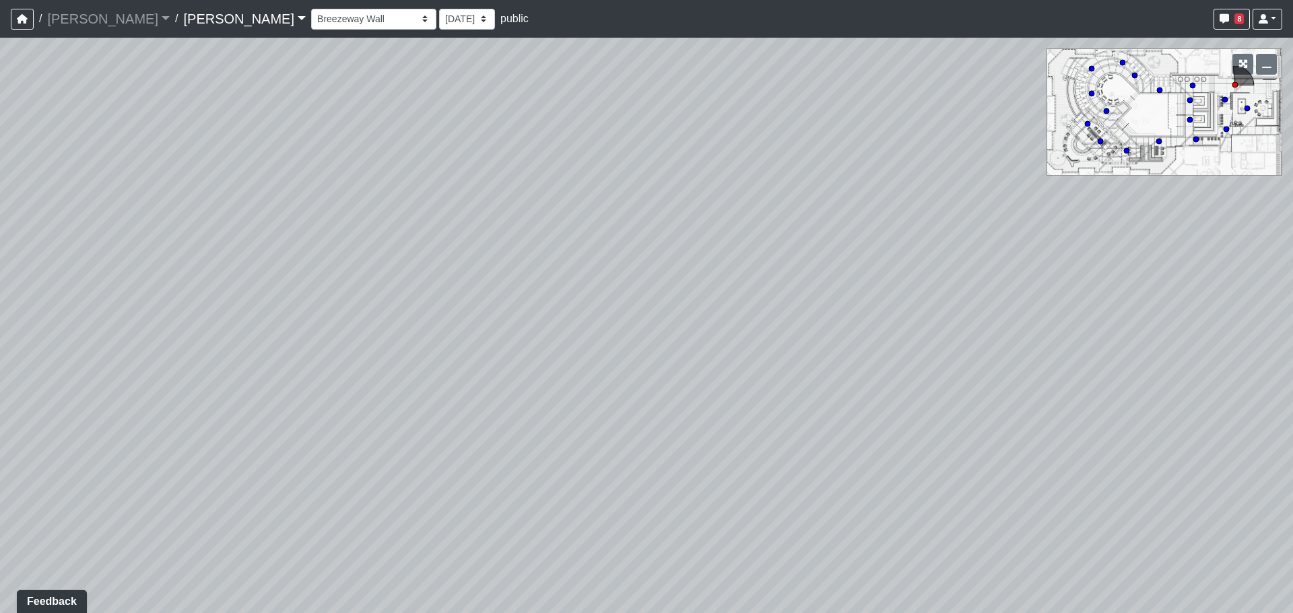
click at [150, 445] on div "Loading... Entry Loading... Laundry Loading... Living Room Loading... Hall 1 Lo…" at bounding box center [646, 326] width 1293 height 576
drag, startPoint x: 467, startPoint y: 448, endPoint x: 448, endPoint y: 446, distance: 19.7
click at [448, 446] on div "Loading... Entry Loading... Laundry Loading... Living Room Loading... Hall 1 Lo…" at bounding box center [646, 326] width 1293 height 576
click at [823, 440] on icon at bounding box center [806, 452] width 40 height 40
click at [548, 396] on icon at bounding box center [560, 384] width 40 height 40
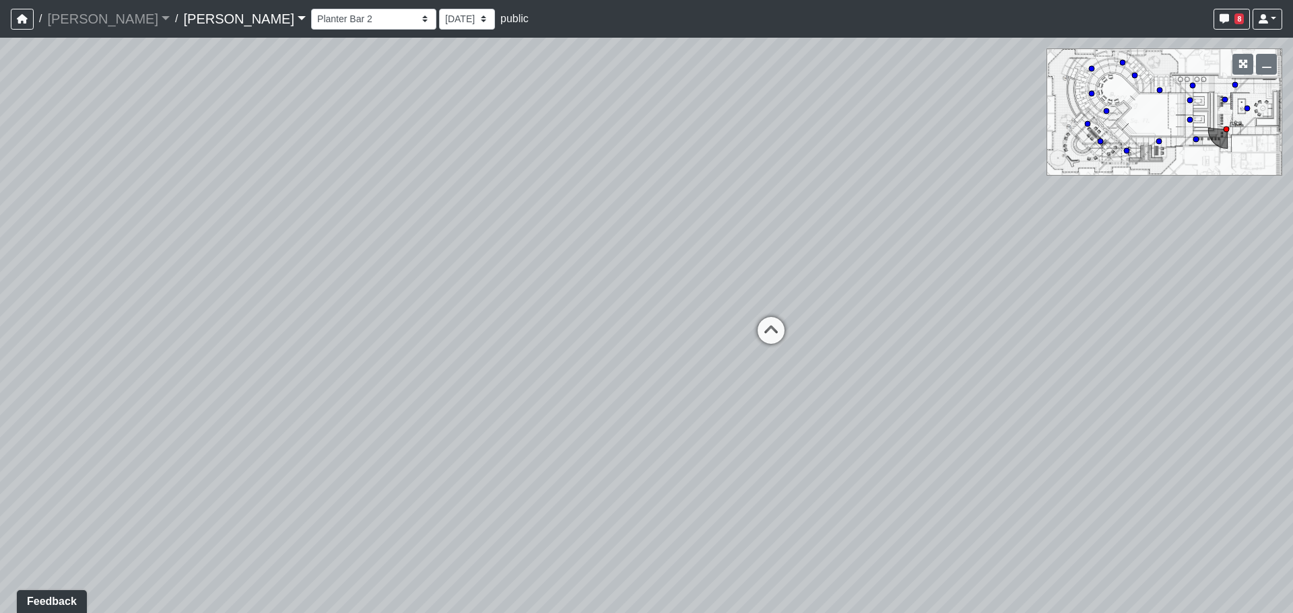
drag, startPoint x: 787, startPoint y: 412, endPoint x: 87, endPoint y: 485, distance: 704.0
click at [13, 484] on div "Loading... Entry Loading... Laundry Loading... Living Room Loading... Hall 1 Lo…" at bounding box center [646, 326] width 1293 height 576
click at [420, 395] on icon at bounding box center [411, 388] width 40 height 40
click at [615, 434] on div "Loading... Entry Loading... Laundry Loading... Living Room Loading... Hall 1 Lo…" at bounding box center [646, 326] width 1293 height 576
click at [605, 434] on icon at bounding box center [591, 428] width 40 height 40
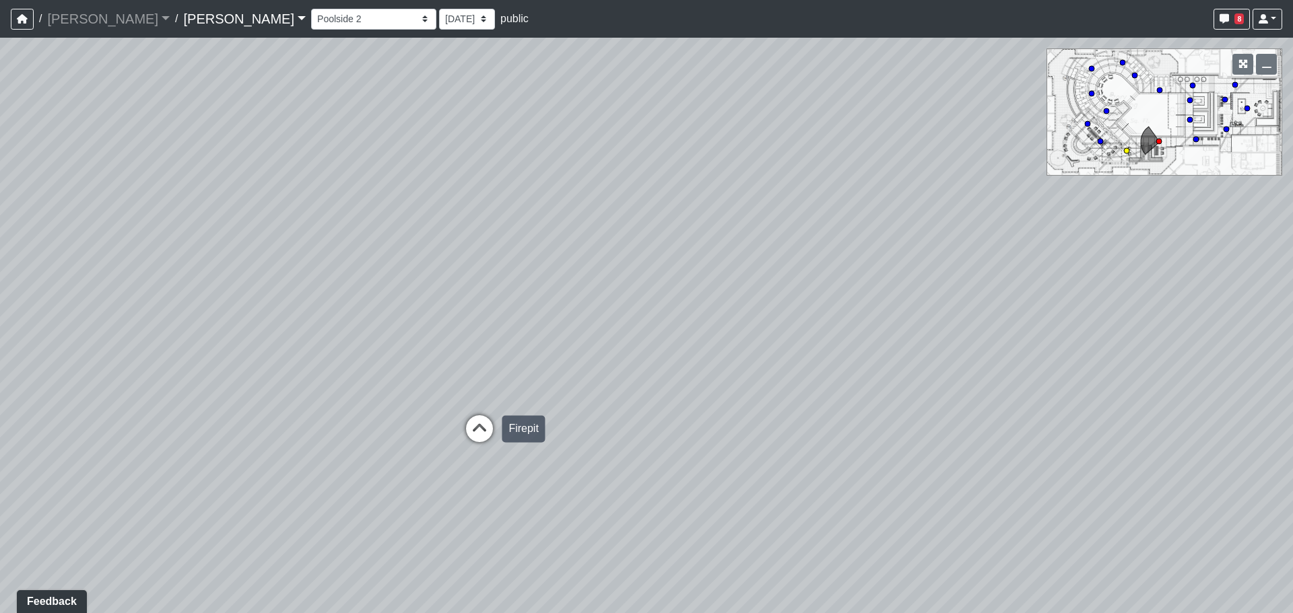
click at [467, 448] on icon at bounding box center [479, 435] width 40 height 40
click at [702, 406] on icon at bounding box center [722, 398] width 40 height 40
drag, startPoint x: 323, startPoint y: 446, endPoint x: 260, endPoint y: 454, distance: 63.1
click at [260, 454] on div "Loading... Entry Loading... Laundry Loading... Living Room Loading... Hall 1 Lo…" at bounding box center [646, 326] width 1293 height 576
click at [572, 446] on div "Loading... Entry Loading... Laundry Loading... Living Room Loading... Hall 1 Lo…" at bounding box center [646, 326] width 1293 height 576
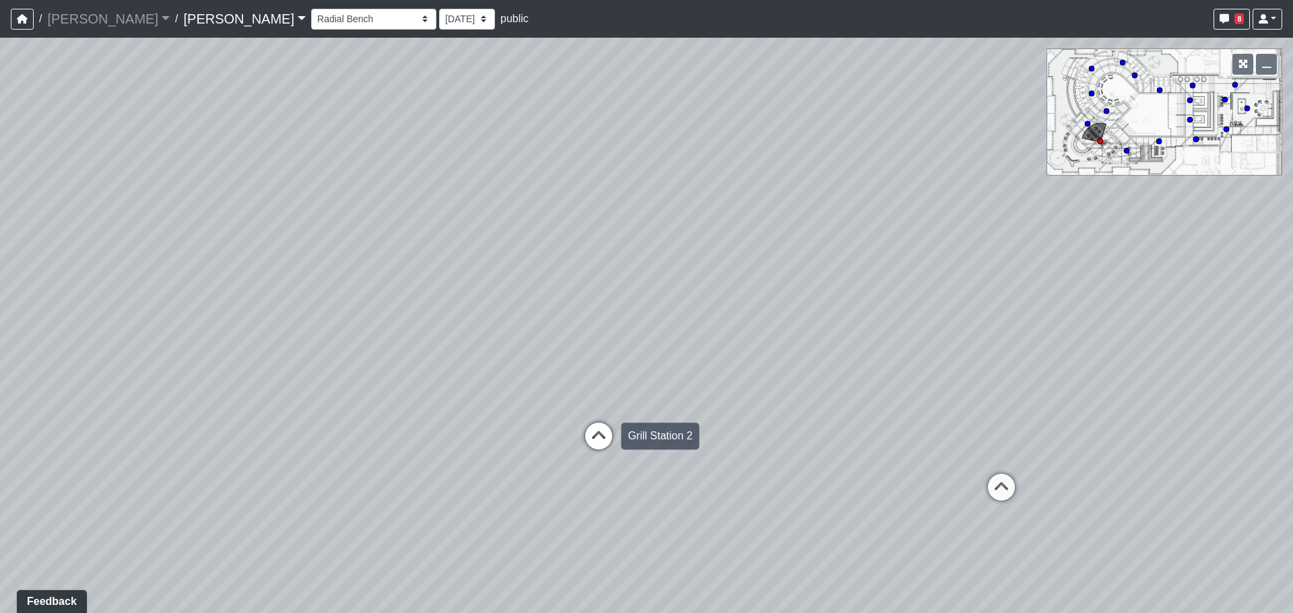
click at [601, 446] on icon at bounding box center [598, 443] width 40 height 40
drag, startPoint x: 942, startPoint y: 498, endPoint x: 522, endPoint y: 469, distance: 420.5
click at [523, 469] on div "Loading... Entry Loading... Laundry Loading... Living Room Loading... Hall 1 Lo…" at bounding box center [646, 326] width 1293 height 576
click at [607, 409] on icon at bounding box center [620, 421] width 40 height 40
click at [611, 484] on div "Loading... Entry Loading... Laundry Loading... Living Room Loading... Hall 1 Lo…" at bounding box center [646, 326] width 1293 height 576
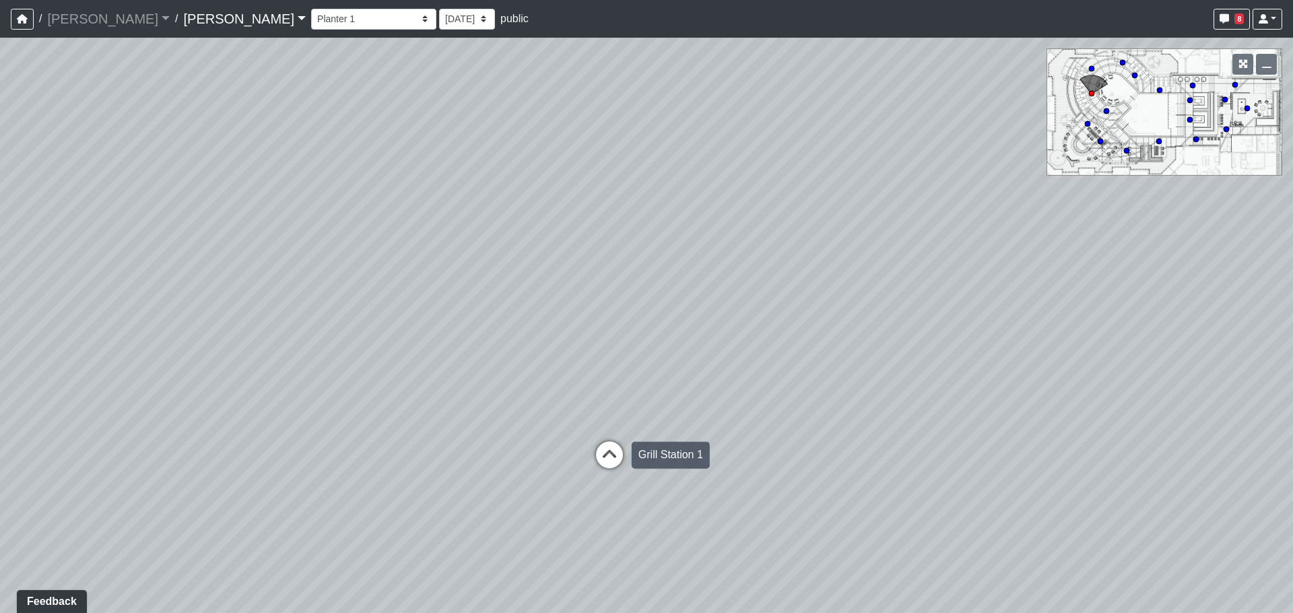
click at [611, 466] on icon at bounding box center [609, 462] width 40 height 40
drag, startPoint x: 780, startPoint y: 459, endPoint x: 335, endPoint y: 489, distance: 446.1
click at [335, 489] on div "Loading... Entry Loading... Laundry Loading... Living Room Loading... Hall 1 Lo…" at bounding box center [646, 326] width 1293 height 576
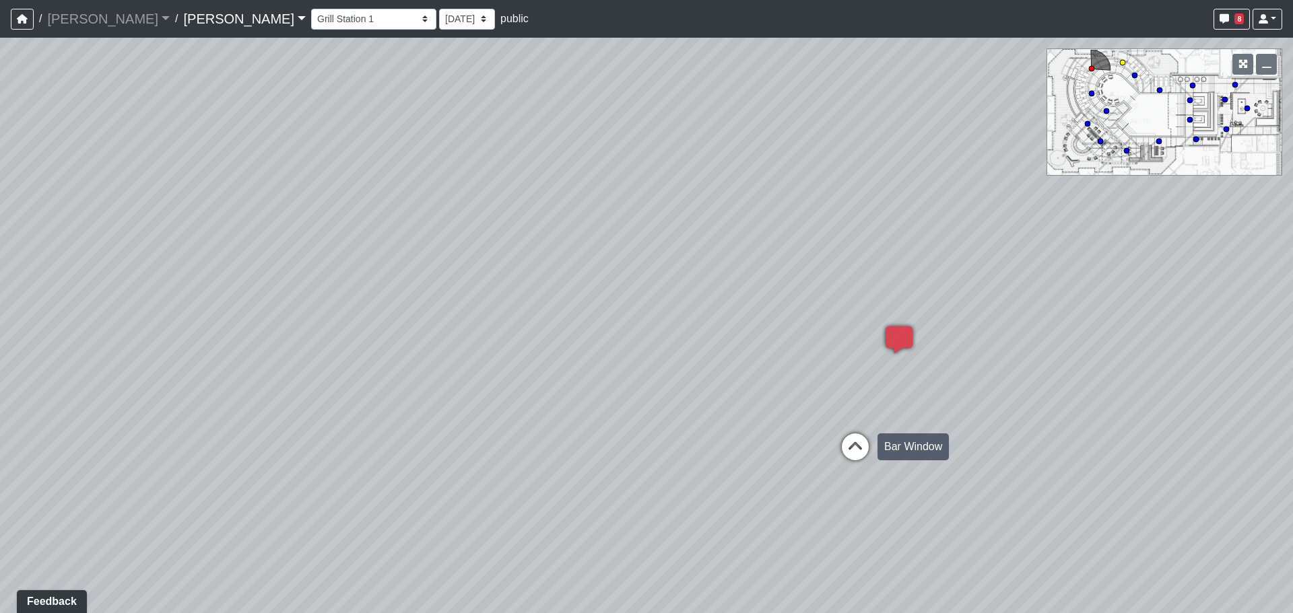
click at [854, 444] on icon at bounding box center [855, 454] width 40 height 40
drag, startPoint x: 954, startPoint y: 452, endPoint x: 730, endPoint y: 481, distance: 226.2
click at [730, 481] on div "Loading... Entry Loading... Laundry Loading... Living Room Loading... Hall 1 Lo…" at bounding box center [646, 326] width 1293 height 576
drag, startPoint x: 676, startPoint y: 413, endPoint x: 675, endPoint y: 352, distance: 60.6
click at [675, 352] on div "Loading... Entry Loading... Laundry Loading... Living Room Loading... Hall 1 Lo…" at bounding box center [646, 326] width 1293 height 576
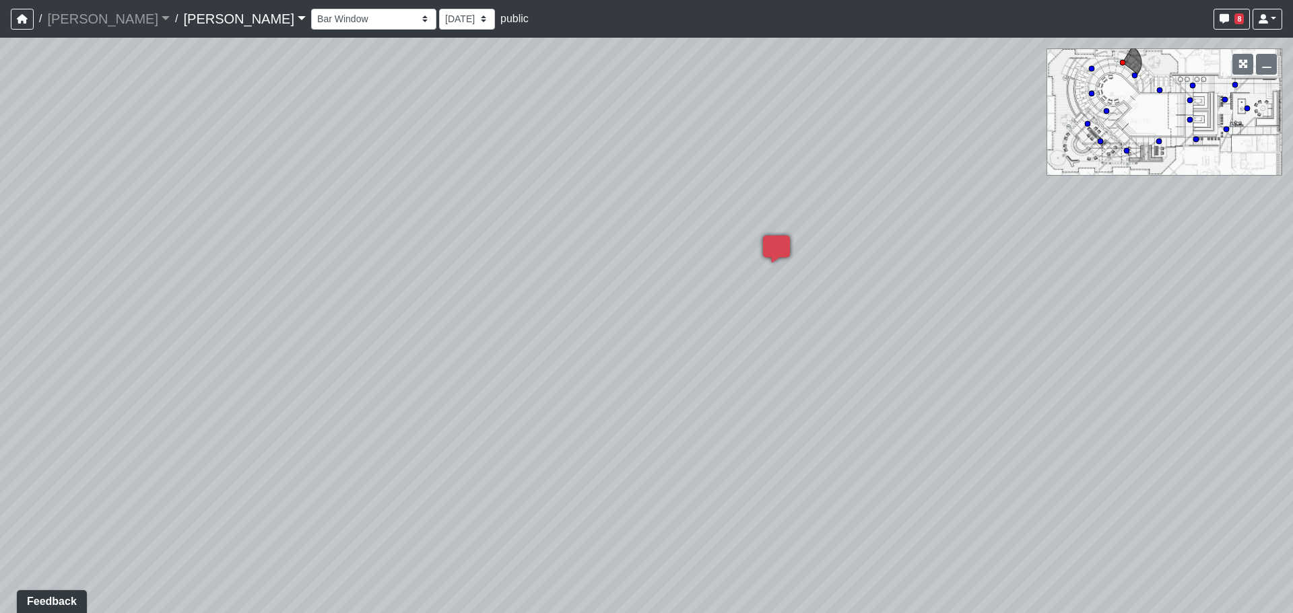
drag, startPoint x: 803, startPoint y: 277, endPoint x: 669, endPoint y: 242, distance: 138.7
click at [669, 242] on div "Loading... Entry Loading... Laundry Loading... Living Room Loading... Hall 1 Lo…" at bounding box center [646, 326] width 1293 height 576
drag, startPoint x: 1005, startPoint y: 327, endPoint x: 546, endPoint y: 341, distance: 459.4
click at [546, 341] on div "Loading... Entry Loading... Laundry Loading... Living Room Loading... Hall 1 Lo…" at bounding box center [646, 326] width 1293 height 576
drag, startPoint x: 858, startPoint y: 228, endPoint x: 637, endPoint y: 259, distance: 223.0
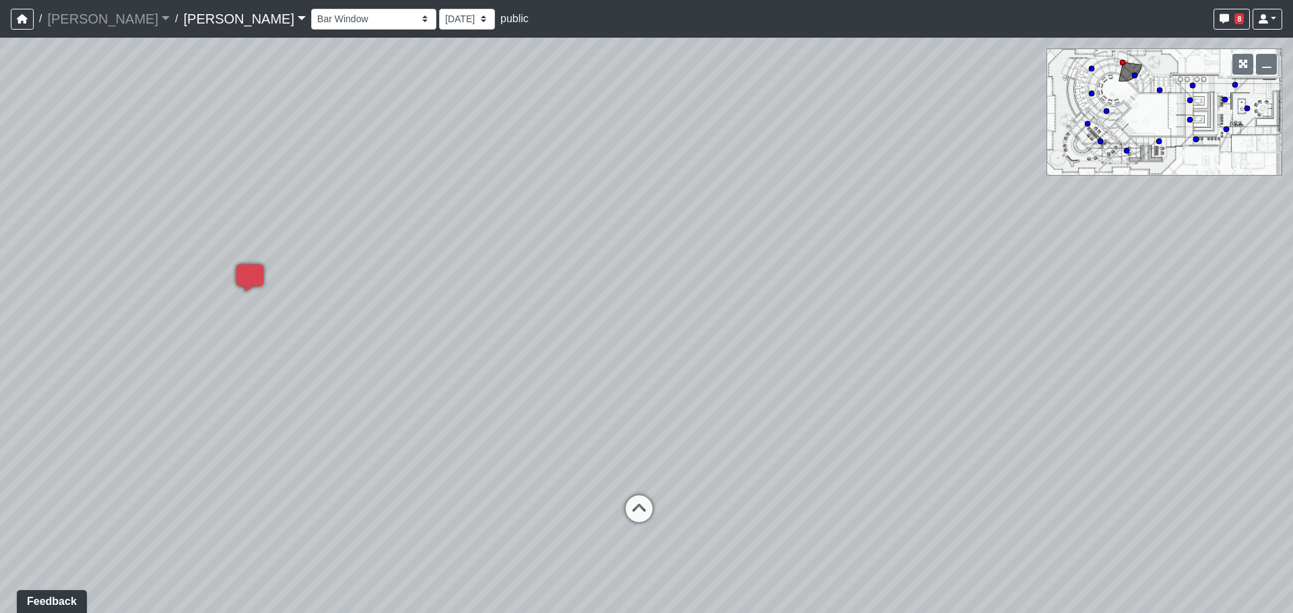
click at [637, 259] on div "Loading... Entry Loading... Laundry Loading... Living Room Loading... Hall 1 Lo…" at bounding box center [646, 326] width 1293 height 576
click at [619, 506] on icon at bounding box center [639, 516] width 40 height 40
click at [520, 420] on icon at bounding box center [512, 429] width 40 height 40
click at [448, 407] on icon at bounding box center [449, 411] width 40 height 40
drag, startPoint x: 632, startPoint y: 304, endPoint x: 375, endPoint y: 284, distance: 258.0
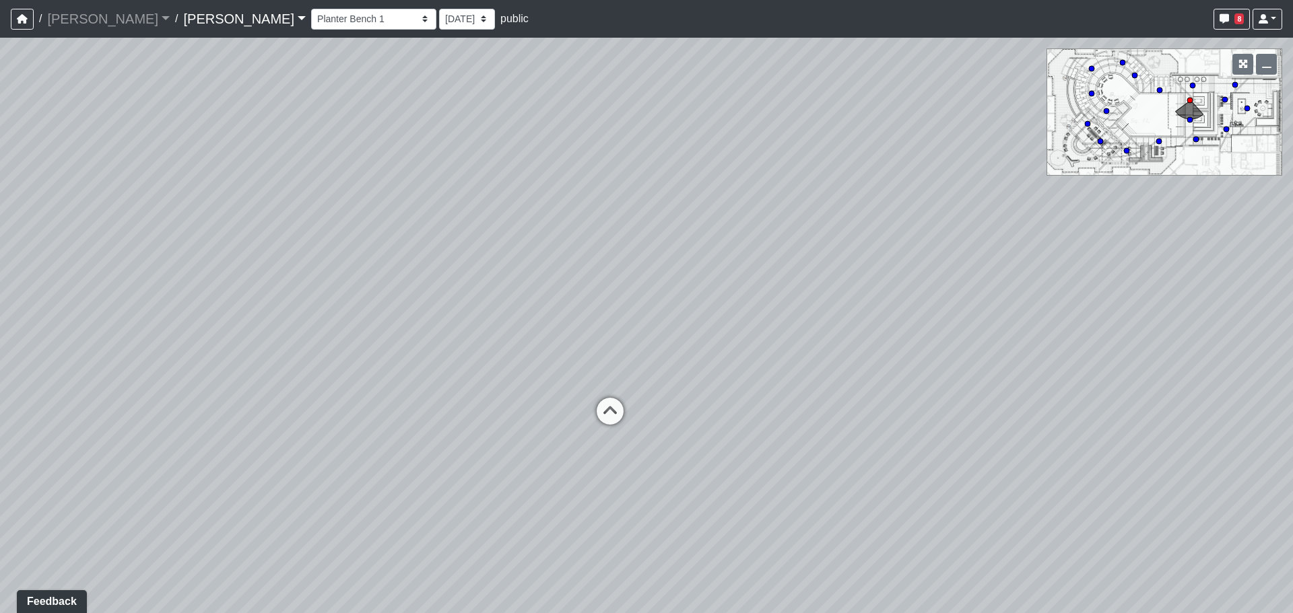
click at [375, 284] on div "Loading... Entry Loading... Laundry Loading... Living Room Loading... Hall 1 Lo…" at bounding box center [646, 326] width 1293 height 576
click at [589, 409] on icon at bounding box center [609, 418] width 40 height 40
drag, startPoint x: 687, startPoint y: 349, endPoint x: 538, endPoint y: 345, distance: 148.9
click at [538, 345] on div "Loading... Entry Loading... Laundry Loading... Living Room Loading... Hall 1 Lo…" at bounding box center [646, 326] width 1293 height 576
click at [832, 347] on icon at bounding box center [836, 367] width 40 height 40
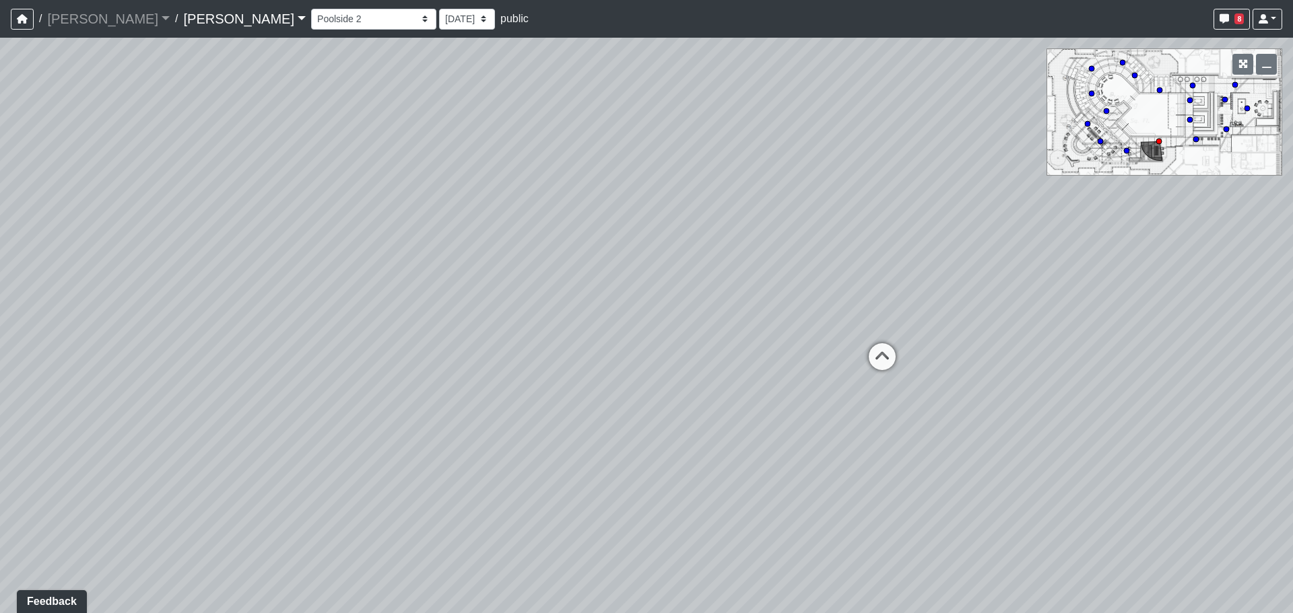
drag, startPoint x: 865, startPoint y: 399, endPoint x: 699, endPoint y: 372, distance: 167.7
click at [699, 372] on div "Loading... Entry Loading... Laundry Loading... Living Room Loading... Hall 1 Lo…" at bounding box center [646, 326] width 1293 height 576
click at [849, 326] on div "Firepit" at bounding box center [859, 338] width 43 height 27
drag, startPoint x: 959, startPoint y: 389, endPoint x: 704, endPoint y: 382, distance: 255.3
click at [704, 382] on div "Loading... Entry Loading... Laundry Loading... Living Room Loading... Hall 1 Lo…" at bounding box center [646, 326] width 1293 height 576
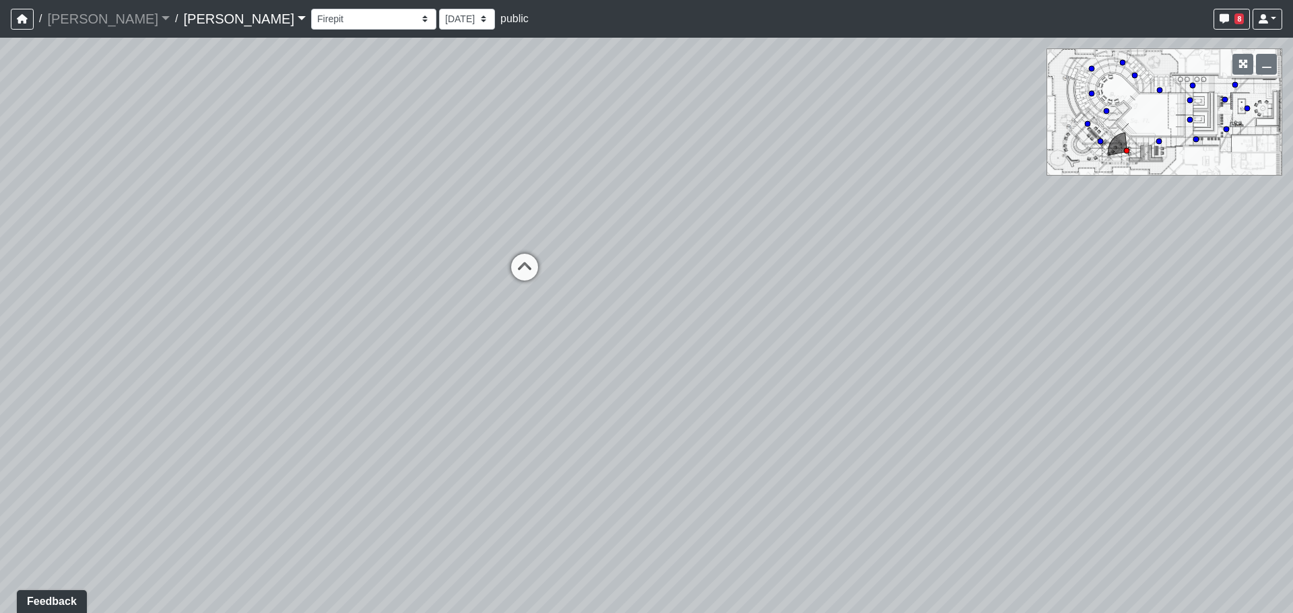
drag, startPoint x: 1238, startPoint y: 444, endPoint x: 850, endPoint y: 431, distance: 388.7
click at [850, 431] on div "Loading... Entry Loading... Laundry Loading... Living Room Loading... Hall 1 Lo…" at bounding box center [646, 326] width 1293 height 576
drag, startPoint x: 792, startPoint y: 184, endPoint x: 549, endPoint y: 73, distance: 267.3
click at [549, 73] on div "Loading... Entry Loading... Laundry Loading... Living Room Loading... Hall 1 Lo…" at bounding box center [646, 326] width 1293 height 576
drag, startPoint x: 1005, startPoint y: 302, endPoint x: 632, endPoint y: 251, distance: 376.4
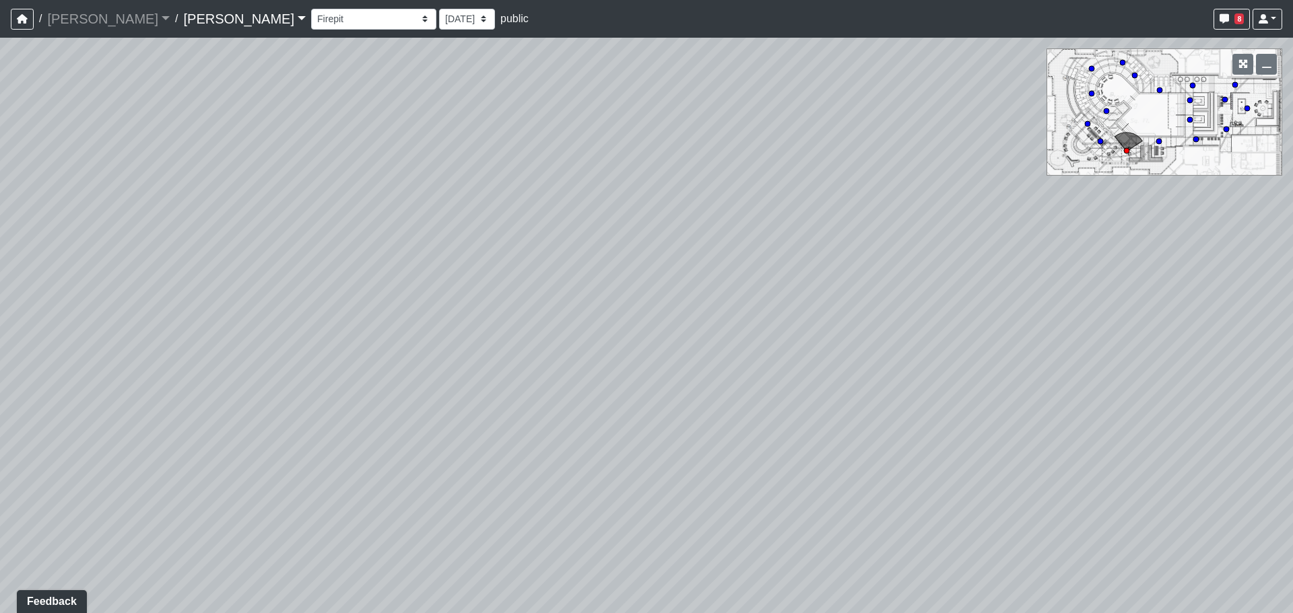
click at [632, 251] on div "Loading... Entry Loading... Laundry Loading... Living Room Loading... Hall 1 Lo…" at bounding box center [646, 326] width 1293 height 576
drag, startPoint x: 905, startPoint y: 290, endPoint x: 564, endPoint y: 345, distance: 345.1
click at [564, 345] on div "Loading... Entry Loading... Laundry Loading... Living Room Loading... Hall 1 Lo…" at bounding box center [646, 326] width 1293 height 576
click at [911, 246] on icon at bounding box center [910, 243] width 40 height 40
click at [732, 263] on icon at bounding box center [736, 260] width 40 height 40
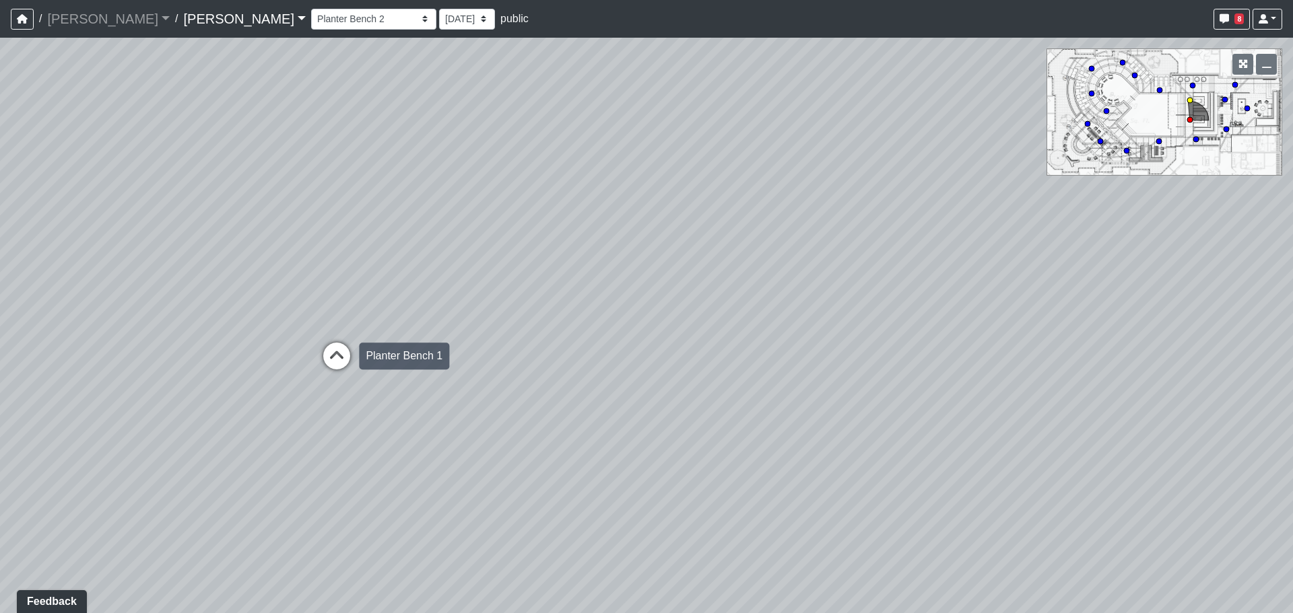
click at [335, 343] on icon at bounding box center [336, 363] width 40 height 40
drag, startPoint x: 675, startPoint y: 328, endPoint x: 362, endPoint y: 355, distance: 314.2
click at [362, 355] on div "Loading... Entry Loading... Laundry Loading... Living Room Loading... Hall 1 Lo…" at bounding box center [646, 326] width 1293 height 576
click at [98, 545] on div "Loading... Entry Loading... Laundry Loading... Living Room Loading... Hall 1 Lo…" at bounding box center [646, 326] width 1293 height 576
click at [132, 527] on icon at bounding box center [121, 534] width 40 height 40
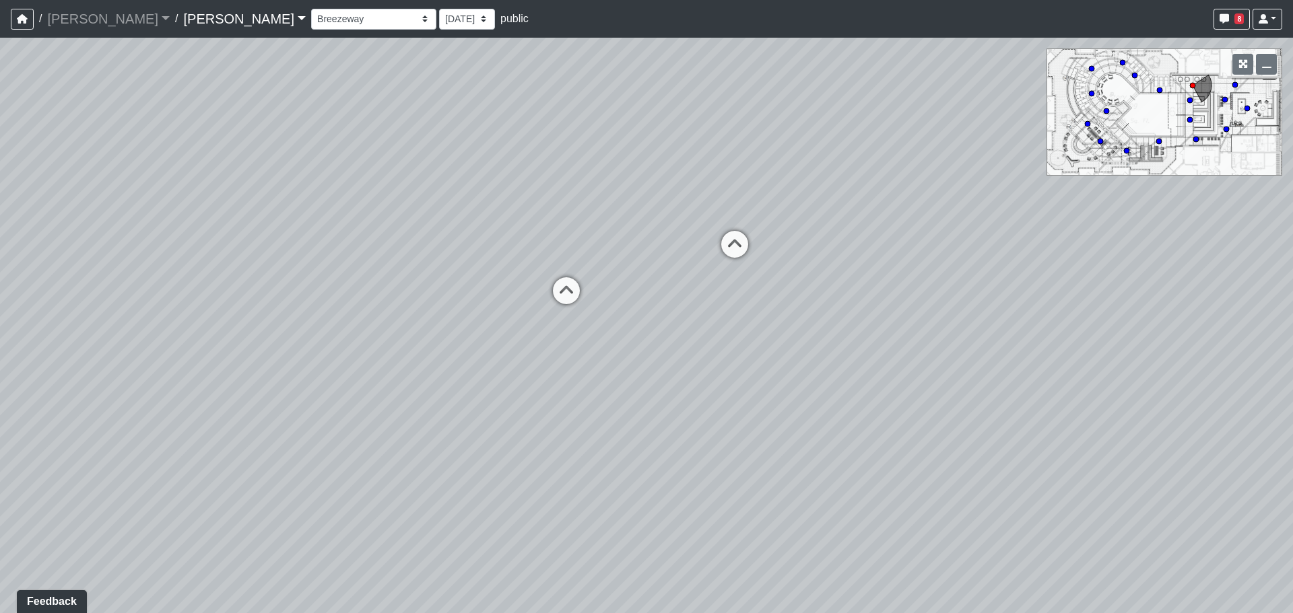
drag, startPoint x: 487, startPoint y: 458, endPoint x: 254, endPoint y: 465, distance: 233.1
click at [255, 465] on div "Loading... Entry Loading... Laundry Loading... Living Room Loading... Hall 1 Lo…" at bounding box center [646, 326] width 1293 height 576
click at [254, 465] on div "Loading... Entry Loading... Laundry Loading... Living Room Loading... Hall 1 Lo…" at bounding box center [646, 326] width 1293 height 576
click at [579, 235] on div "Loading... Entry Loading... Laundry Loading... Living Room Loading... Hall 1 Lo…" at bounding box center [646, 326] width 1293 height 576
click at [527, 244] on icon at bounding box center [522, 260] width 40 height 40
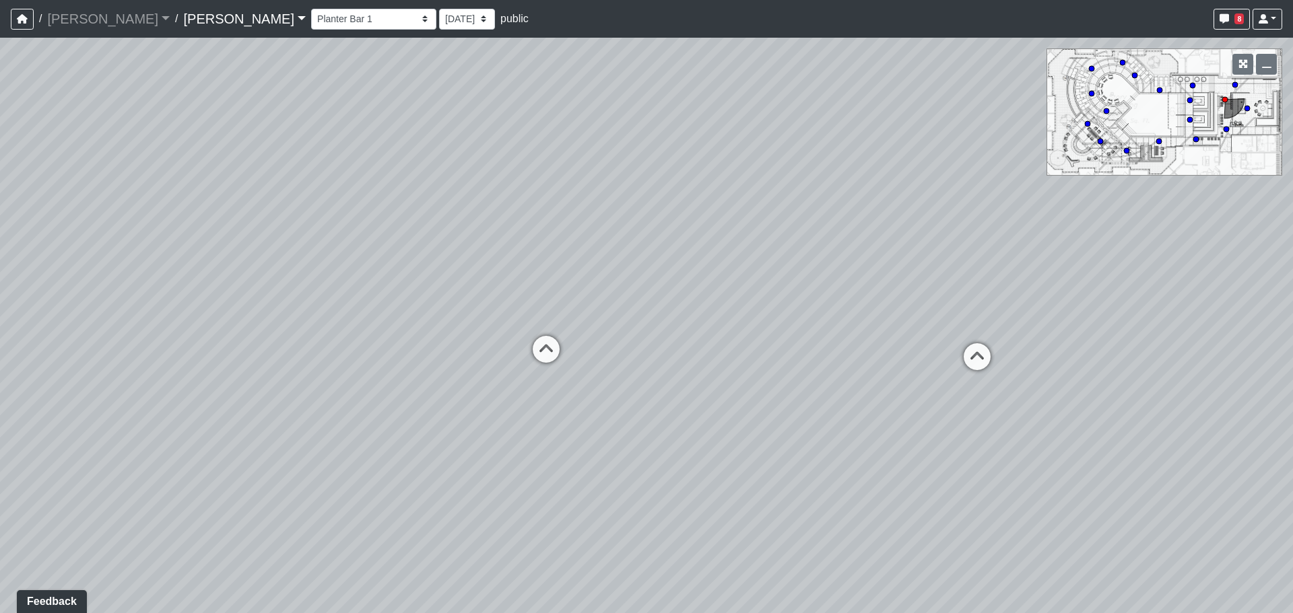
drag, startPoint x: 420, startPoint y: 373, endPoint x: 271, endPoint y: 374, distance: 148.8
click at [274, 373] on div "Loading... Entry Loading... Laundry Loading... Living Room Loading... Hall 1 Lo…" at bounding box center [646, 326] width 1293 height 576
click at [463, 371] on div "Loading... Entry Loading... Laundry Loading... Living Room Loading... Hall 1 Lo…" at bounding box center [646, 326] width 1293 height 576
drag, startPoint x: 797, startPoint y: 312, endPoint x: 431, endPoint y: 344, distance: 367.0
click at [431, 344] on div "Loading... Entry Loading... Laundry Loading... Living Room Loading... Hall 1 Lo…" at bounding box center [646, 326] width 1293 height 576
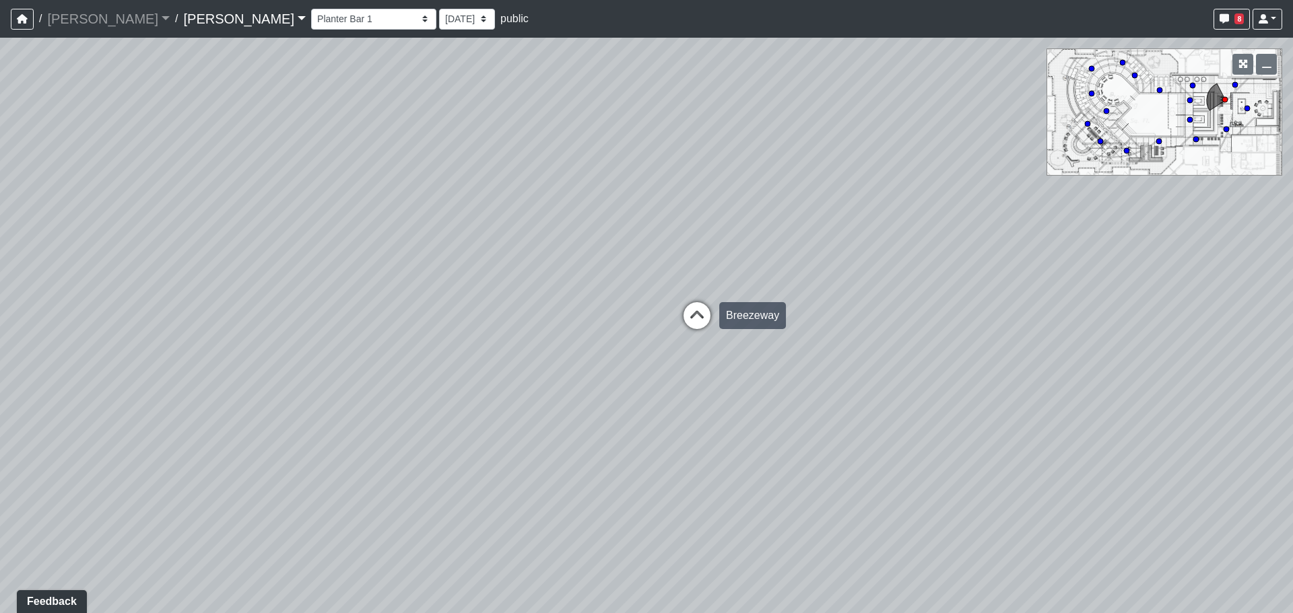
click at [700, 314] on icon at bounding box center [697, 322] width 40 height 40
drag, startPoint x: 474, startPoint y: 276, endPoint x: 936, endPoint y: 329, distance: 464.9
click at [932, 328] on div "Loading... Entry Loading... Laundry Loading... Living Room Loading... Hall 1 Lo…" at bounding box center [646, 326] width 1293 height 576
drag, startPoint x: 468, startPoint y: 250, endPoint x: 640, endPoint y: 267, distance: 173.2
click at [640, 267] on div "Loading... Entry Loading... Laundry Loading... Living Room Loading... Hall 1 Lo…" at bounding box center [646, 326] width 1293 height 576
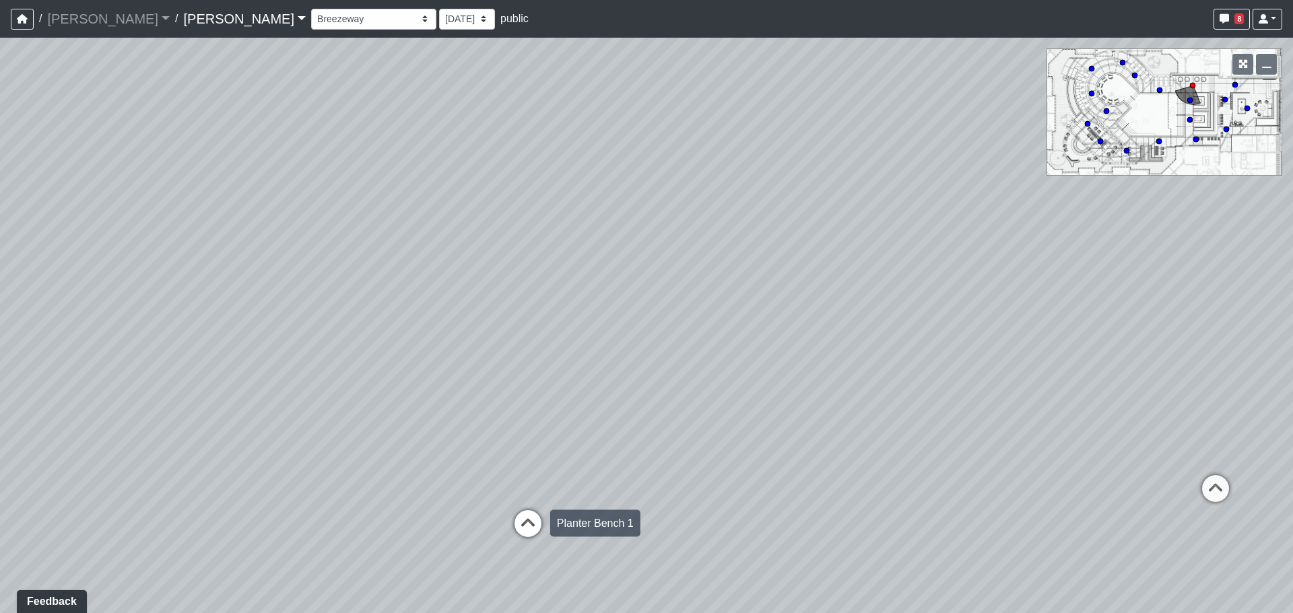
click at [536, 525] on icon at bounding box center [528, 530] width 40 height 40
drag, startPoint x: 551, startPoint y: 430, endPoint x: 461, endPoint y: 430, distance: 90.9
click at [461, 430] on div "Loading... Entry Loading... Laundry Loading... Living Room Loading... Hall 1 Lo…" at bounding box center [646, 326] width 1293 height 576
click at [190, 595] on div "Loading... Entry Loading... Laundry Loading... Living Room Loading... Hall 1 Lo…" at bounding box center [646, 326] width 1293 height 576
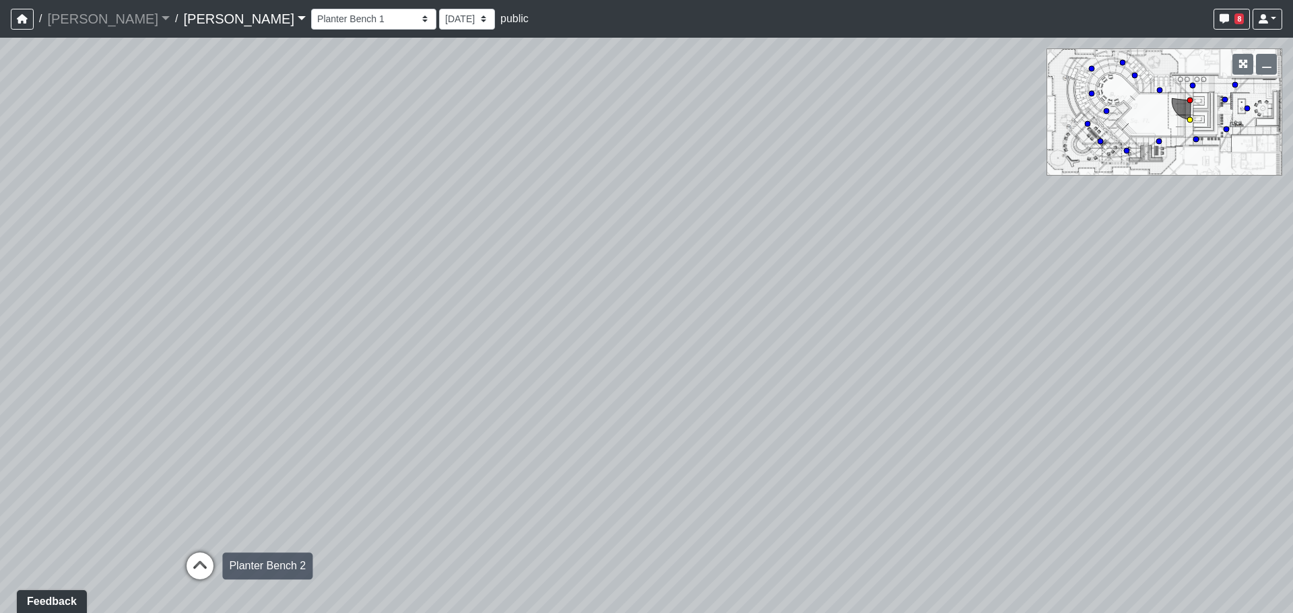
click at [217, 579] on icon at bounding box center [200, 573] width 40 height 40
drag, startPoint x: 310, startPoint y: 413, endPoint x: 160, endPoint y: 379, distance: 154.0
click at [148, 378] on div "Loading... Entry Loading... Laundry Loading... Living Room Loading... Hall 1 Lo…" at bounding box center [646, 326] width 1293 height 576
click at [360, 372] on div "Loading... Poolside 2" at bounding box center [348, 390] width 40 height 40
drag, startPoint x: 234, startPoint y: 383, endPoint x: 223, endPoint y: 390, distance: 13.3
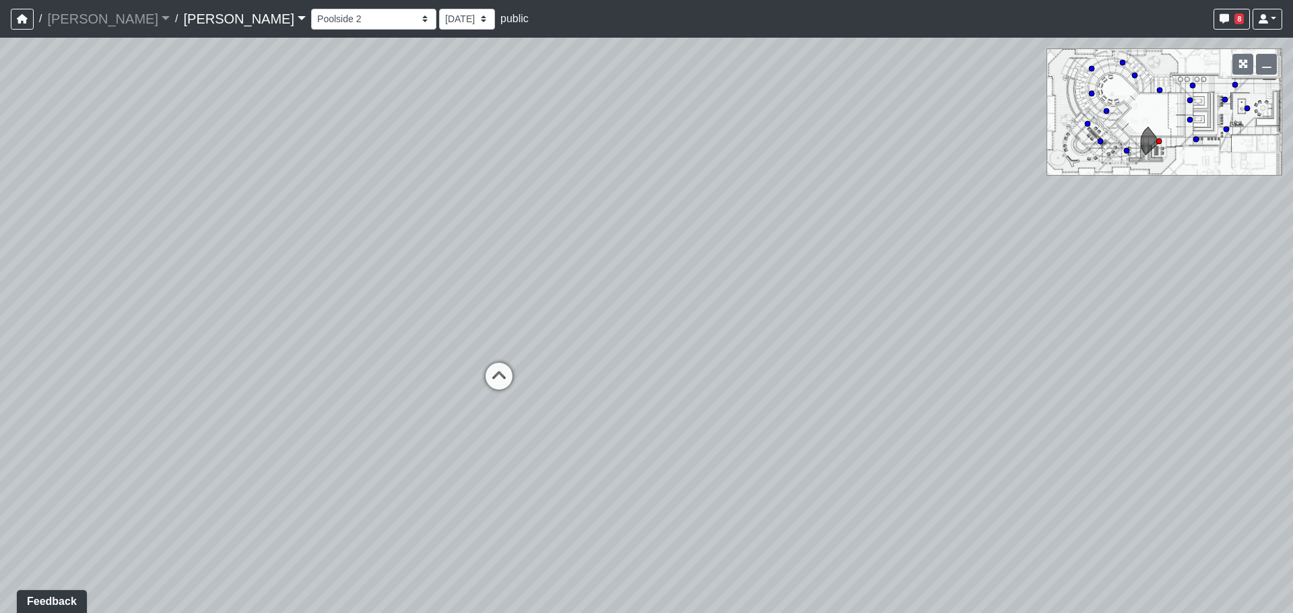
click at [180, 384] on div "Loading... Entry Loading... Laundry Loading... Living Room Loading... Hall 1 Lo…" at bounding box center [646, 326] width 1293 height 576
drag, startPoint x: 269, startPoint y: 408, endPoint x: 473, endPoint y: 411, distance: 204.0
click at [249, 411] on div "Loading... Entry Loading... Laundry Loading... Living Room Loading... Hall 1 Lo…" at bounding box center [646, 326] width 1293 height 576
drag, startPoint x: 268, startPoint y: 384, endPoint x: 475, endPoint y: 399, distance: 207.9
click at [262, 384] on div "Loading... Entry Loading... Laundry Loading... Living Room Loading... Hall 1 Lo…" at bounding box center [646, 326] width 1293 height 576
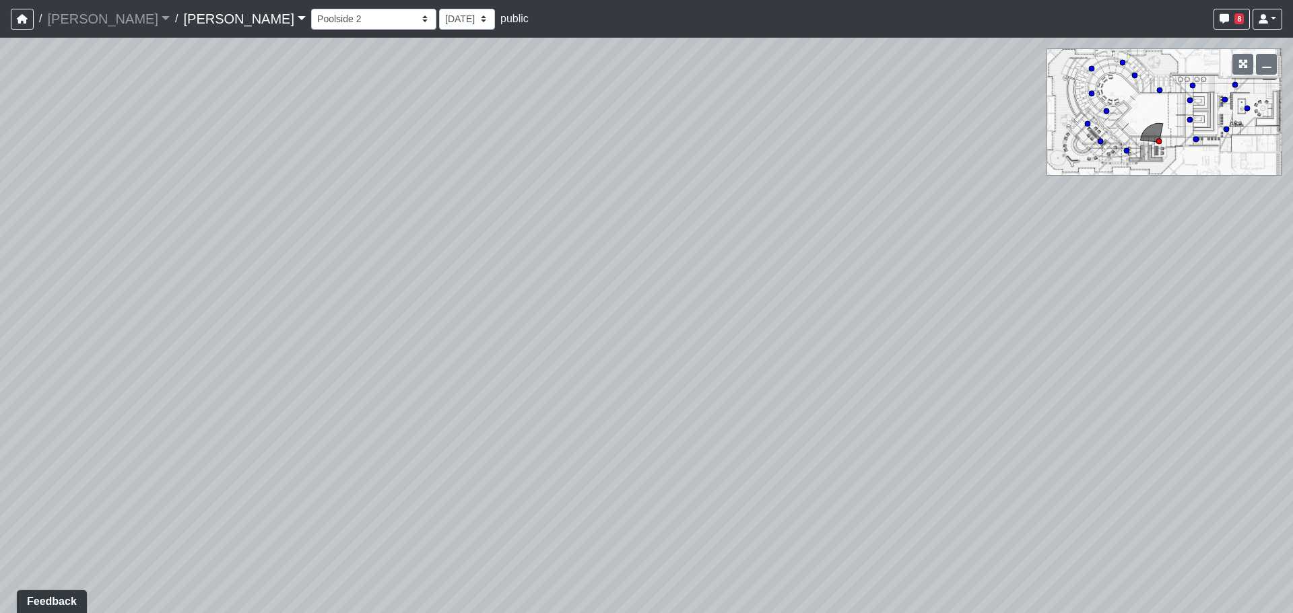
click at [146, 341] on div "Loading... Entry Loading... Laundry Loading... Living Room Loading... Hall 1 Lo…" at bounding box center [646, 326] width 1293 height 576
click at [506, 160] on icon at bounding box center [510, 174] width 40 height 40
drag, startPoint x: 520, startPoint y: 207, endPoint x: 935, endPoint y: 385, distance: 452.1
click at [960, 396] on div "Loading... Entry Loading... Laundry Loading... Living Room Loading... Hall 1 Lo…" at bounding box center [646, 326] width 1293 height 576
drag, startPoint x: 1047, startPoint y: 563, endPoint x: 1056, endPoint y: 564, distance: 9.5
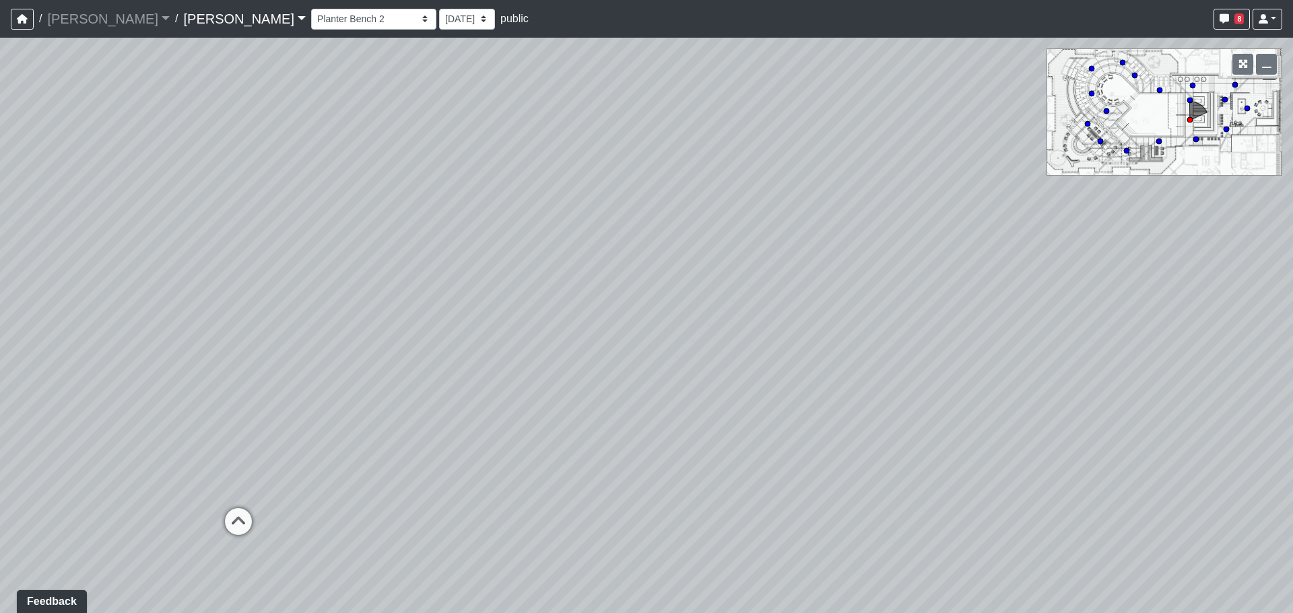
click at [1092, 588] on div "Loading... Entry Loading... Laundry Loading... Living Room Loading... Hall 1 Lo…" at bounding box center [646, 326] width 1293 height 576
drag, startPoint x: 550, startPoint y: 351, endPoint x: 889, endPoint y: 395, distance: 341.5
click at [884, 394] on div "Loading... Entry Loading... Laundry Loading... Living Room Loading... Hall 1 Lo…" at bounding box center [646, 326] width 1293 height 576
drag, startPoint x: 537, startPoint y: 298, endPoint x: 551, endPoint y: 292, distance: 15.1
click at [566, 298] on div "Loading... Entry Loading... Laundry Loading... Living Room Loading... Hall 1 Lo…" at bounding box center [646, 326] width 1293 height 576
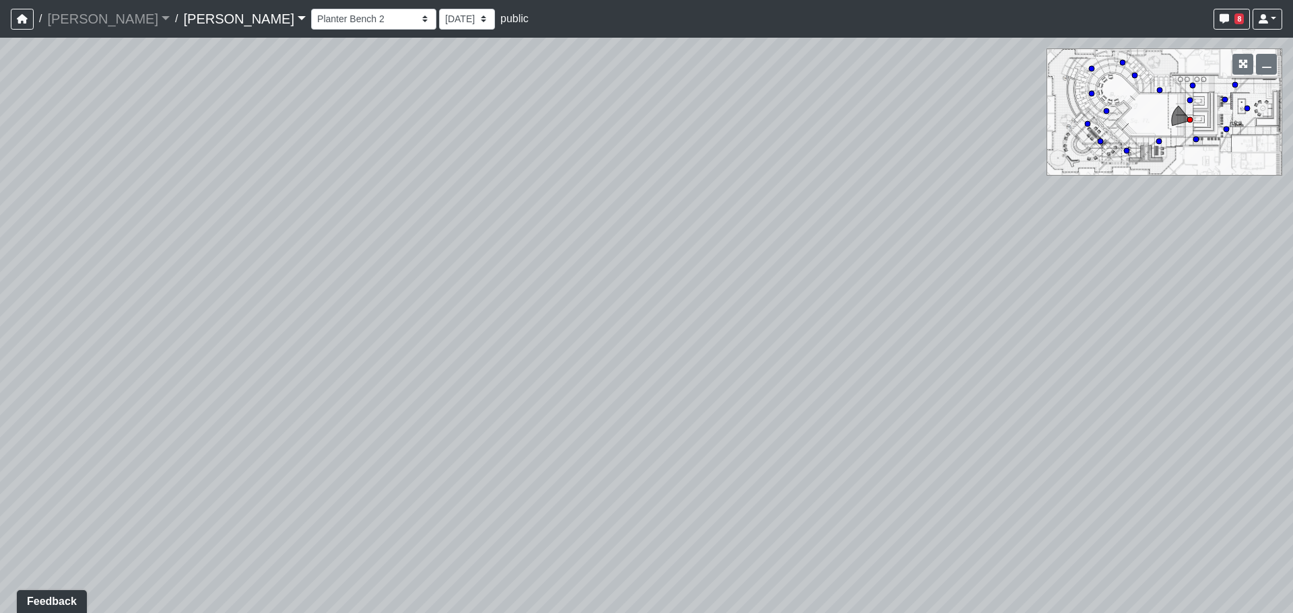
drag, startPoint x: 576, startPoint y: 319, endPoint x: 694, endPoint y: 327, distance: 118.1
click at [685, 319] on div "Loading... Entry Loading... Laundry Loading... Living Room Loading... Hall 1 Lo…" at bounding box center [646, 326] width 1293 height 576
drag, startPoint x: 452, startPoint y: 446, endPoint x: 732, endPoint y: 237, distance: 349.3
click at [722, 246] on div "Loading... Entry Loading... Laundry Loading... Living Room Loading... Hall 1 Lo…" at bounding box center [646, 326] width 1293 height 576
click at [680, 507] on div "Loading... Entry Loading... Laundry Loading... Living Room Loading... Hall 1 Lo…" at bounding box center [646, 326] width 1293 height 576
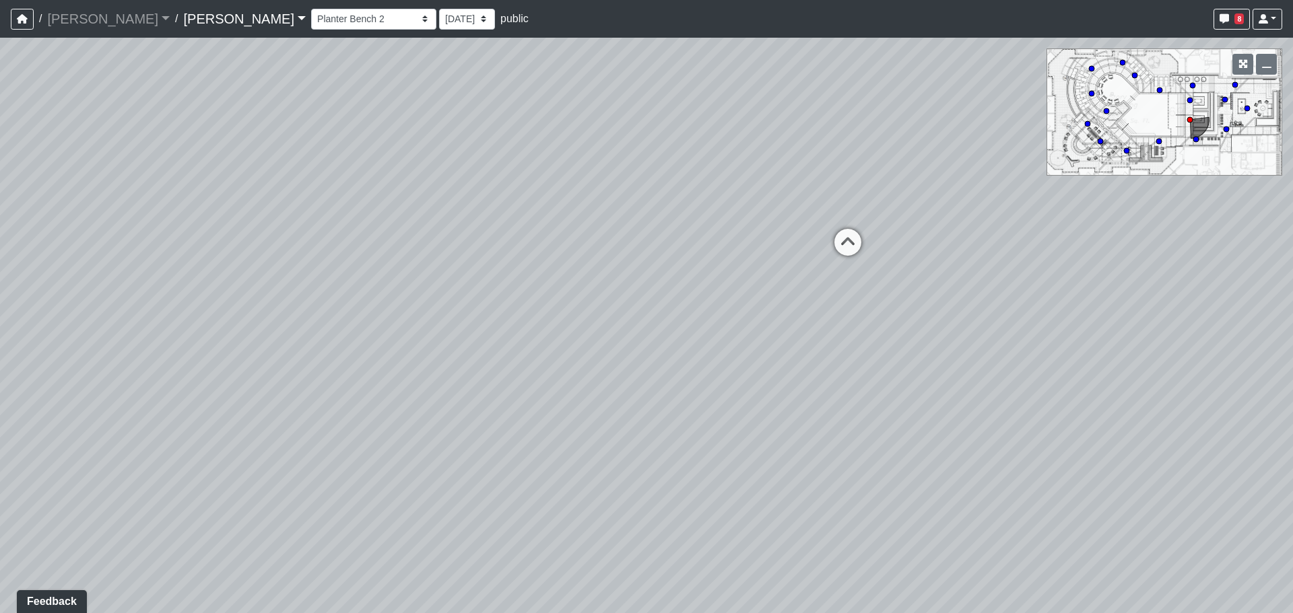
drag, startPoint x: 370, startPoint y: 386, endPoint x: 519, endPoint y: 412, distance: 151.1
click at [519, 412] on div "Loading... Entry Loading... Laundry Loading... Living Room Loading... Hall 1 Lo…" at bounding box center [646, 326] width 1293 height 576
drag, startPoint x: 465, startPoint y: 315, endPoint x: 666, endPoint y: 379, distance: 210.6
click at [602, 372] on div "Loading... Entry Loading... Laundry Loading... Living Room Loading... Hall 1 Lo…" at bounding box center [646, 326] width 1293 height 576
click at [1051, 314] on icon at bounding box center [1043, 314] width 40 height 40
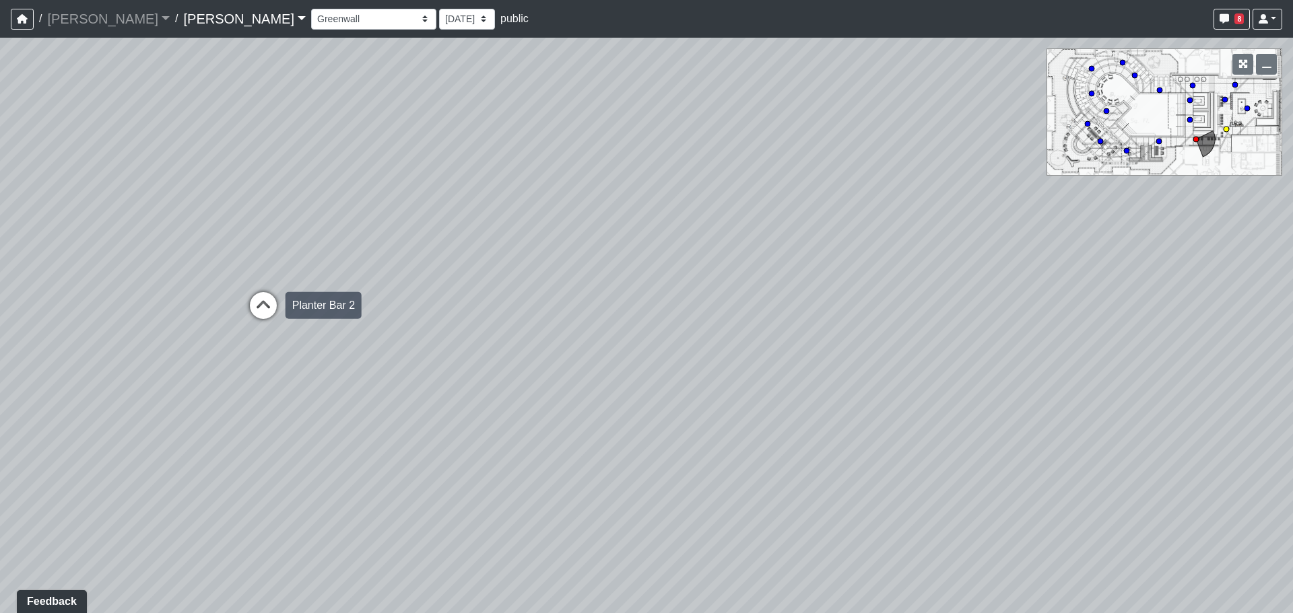
click at [265, 311] on icon at bounding box center [263, 312] width 40 height 40
drag, startPoint x: 740, startPoint y: 423, endPoint x: 471, endPoint y: 369, distance: 274.7
click at [471, 369] on div "Loading... Entry Loading... Laundry Loading... Living Room Loading... Hall 1 Lo…" at bounding box center [646, 326] width 1293 height 576
click at [737, 417] on div "Loading... Entry Loading... Laundry Loading... Living Room Loading... Hall 1 Lo…" at bounding box center [646, 326] width 1293 height 576
drag, startPoint x: 644, startPoint y: 427, endPoint x: 514, endPoint y: 432, distance: 130.7
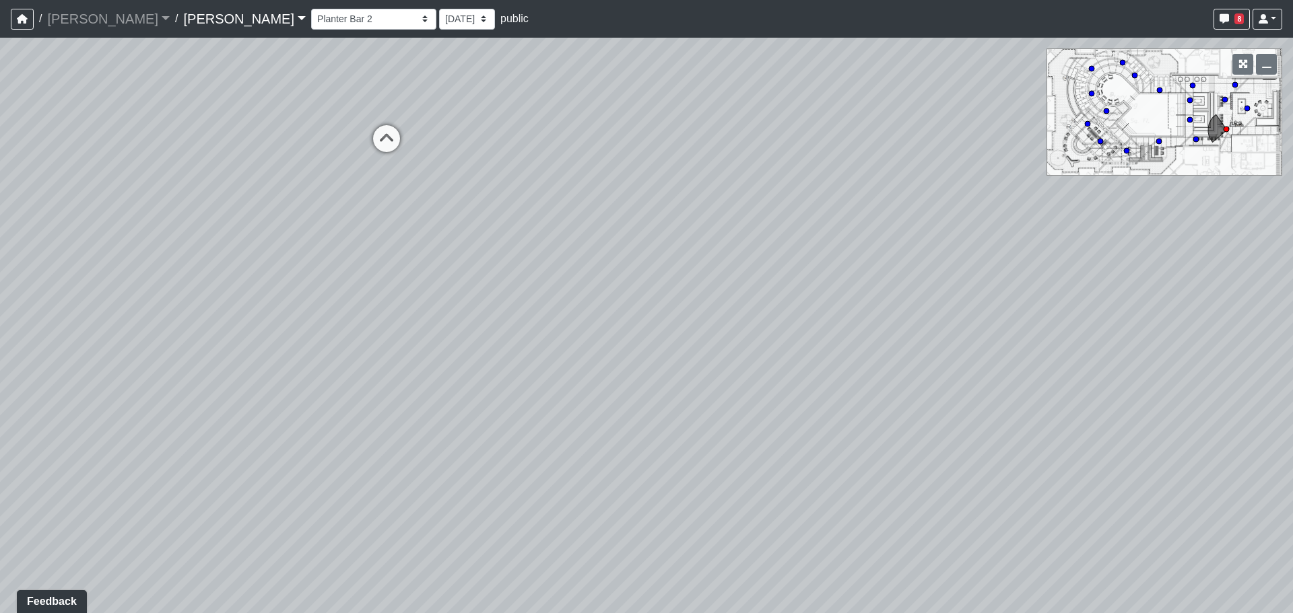
click at [513, 432] on div "Loading... Entry Loading... Laundry Loading... Living Room Loading... Hall 1 Lo…" at bounding box center [646, 326] width 1293 height 576
drag, startPoint x: 766, startPoint y: 441, endPoint x: 697, endPoint y: 462, distance: 72.4
click at [720, 473] on div "Loading... Entry Loading... Laundry Loading... Living Room Loading... Hall 1 Lo…" at bounding box center [646, 326] width 1293 height 576
click at [562, 434] on div "Loading... Entry Loading... Laundry Loading... Living Room Loading... Hall 1 Lo…" at bounding box center [646, 326] width 1293 height 576
click at [778, 417] on div "Loading... Entry Loading... Laundry Loading... Living Room Loading... Hall 1 Lo…" at bounding box center [646, 326] width 1293 height 576
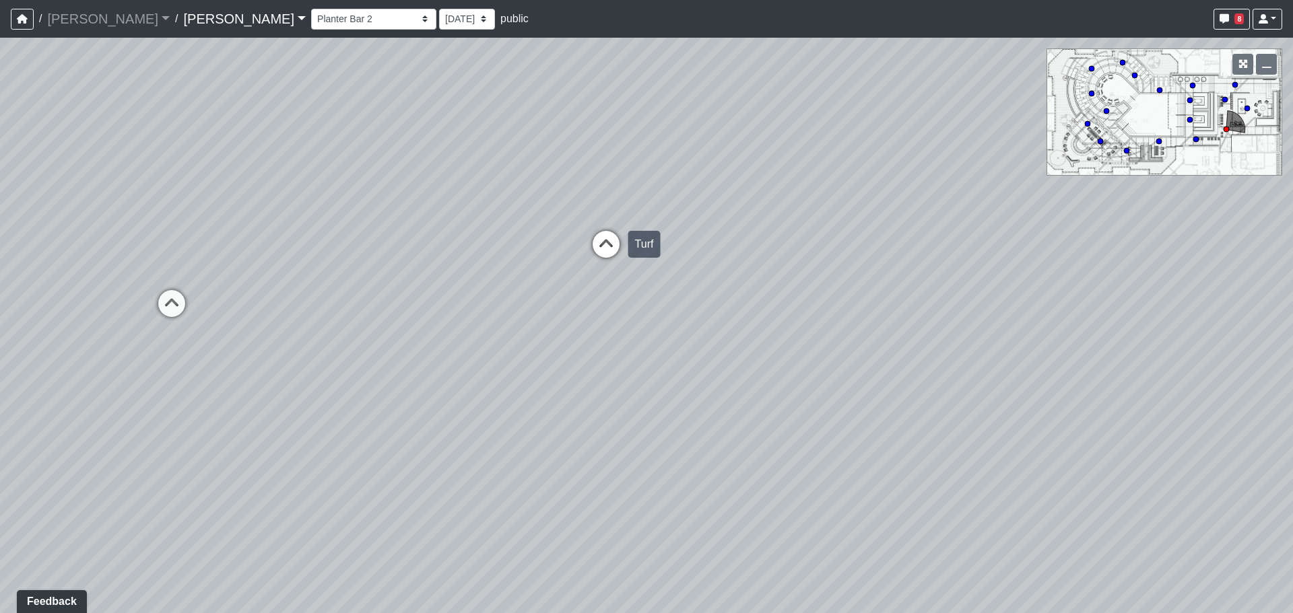
click at [584, 270] on div "Loading... Entry Loading... Laundry Loading... Living Room Loading... Hall 1 Lo…" at bounding box center [646, 326] width 1293 height 576
click at [634, 268] on div "Loading... Entry Loading... Laundry Loading... Living Room Loading... Hall 1 Lo…" at bounding box center [646, 326] width 1293 height 576
click at [619, 265] on icon at bounding box center [606, 251] width 40 height 40
drag, startPoint x: 360, startPoint y: 289, endPoint x: 1038, endPoint y: 362, distance: 682.0
click at [972, 354] on div "Loading... Entry Loading... Laundry Loading... Living Room Loading... Hall 1 Lo…" at bounding box center [646, 326] width 1293 height 576
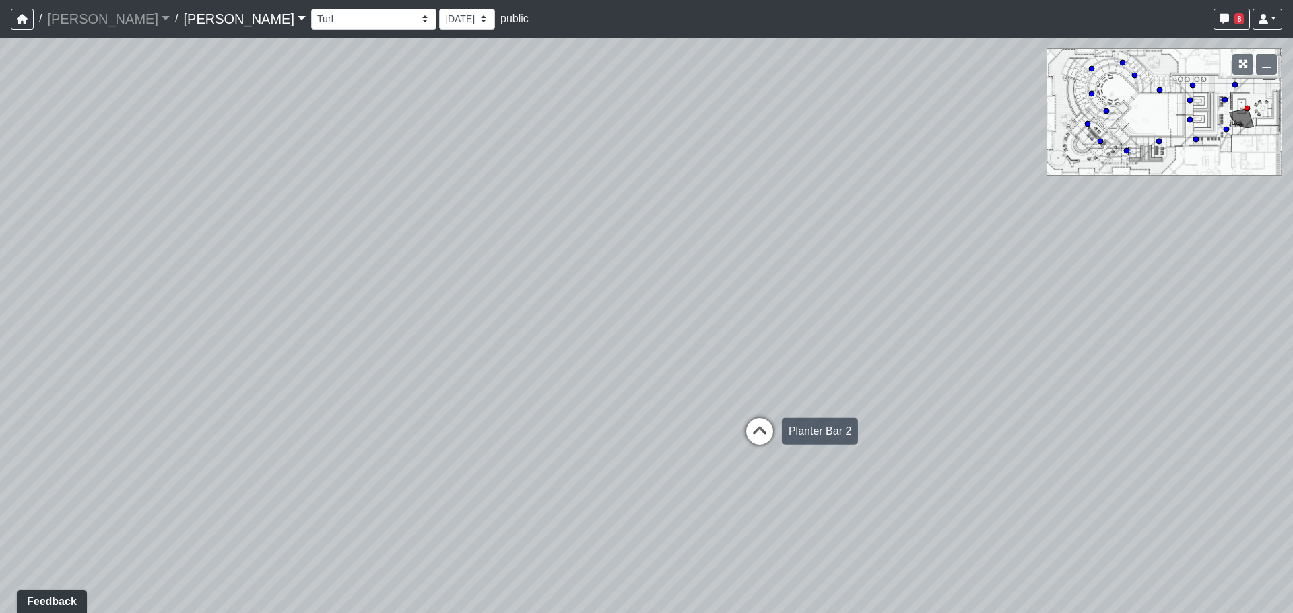
click at [777, 420] on div "Loading... Entry Loading... Laundry Loading... Living Room Loading... Hall 1 Lo…" at bounding box center [646, 326] width 1293 height 576
drag, startPoint x: 811, startPoint y: 432, endPoint x: 453, endPoint y: 367, distance: 364.0
click at [453, 367] on div "Loading... Entry Loading... Laundry Loading... Living Room Loading... Hall 1 Lo…" at bounding box center [646, 326] width 1293 height 576
click at [1102, 294] on div "Loading... Entry Loading... Laundry Loading... Living Room Loading... Hall 1 Lo…" at bounding box center [646, 326] width 1293 height 576
click at [1082, 288] on icon at bounding box center [1078, 277] width 40 height 40
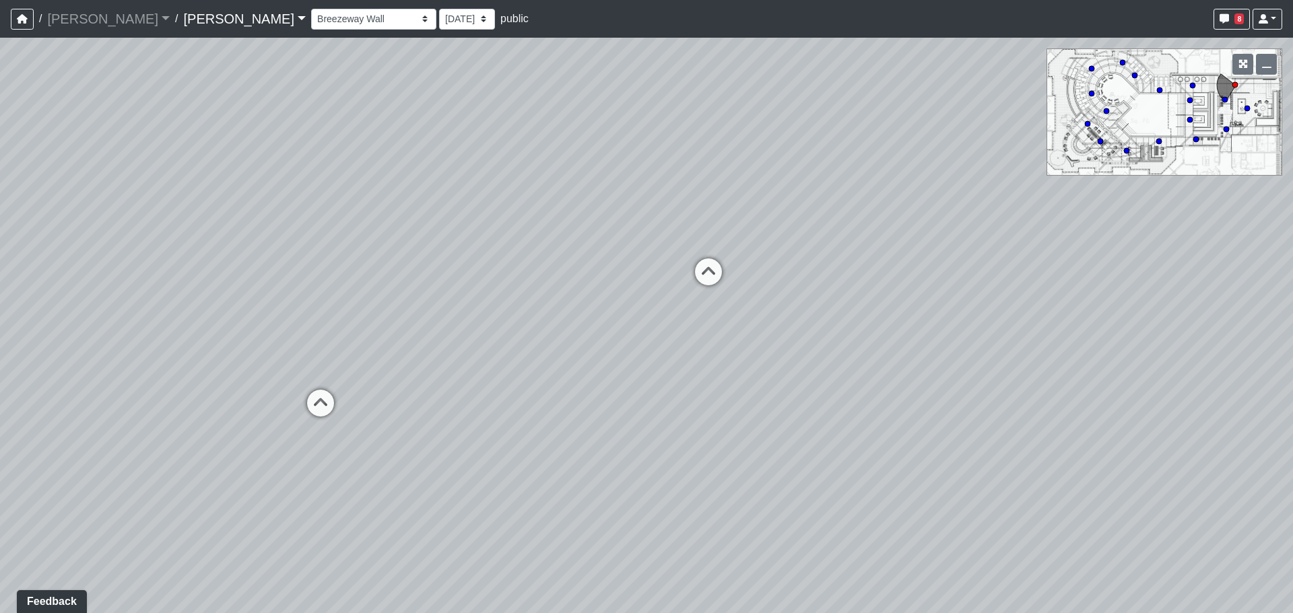
drag, startPoint x: 566, startPoint y: 380, endPoint x: 842, endPoint y: 334, distance: 279.2
click at [842, 334] on div "Loading... Entry Loading... Laundry Loading... Living Room Loading... Hall 1 Lo…" at bounding box center [646, 326] width 1293 height 576
click at [775, 240] on icon at bounding box center [769, 225] width 40 height 40
click at [673, 248] on icon at bounding box center [677, 252] width 40 height 40
drag, startPoint x: 541, startPoint y: 325, endPoint x: 477, endPoint y: 343, distance: 66.3
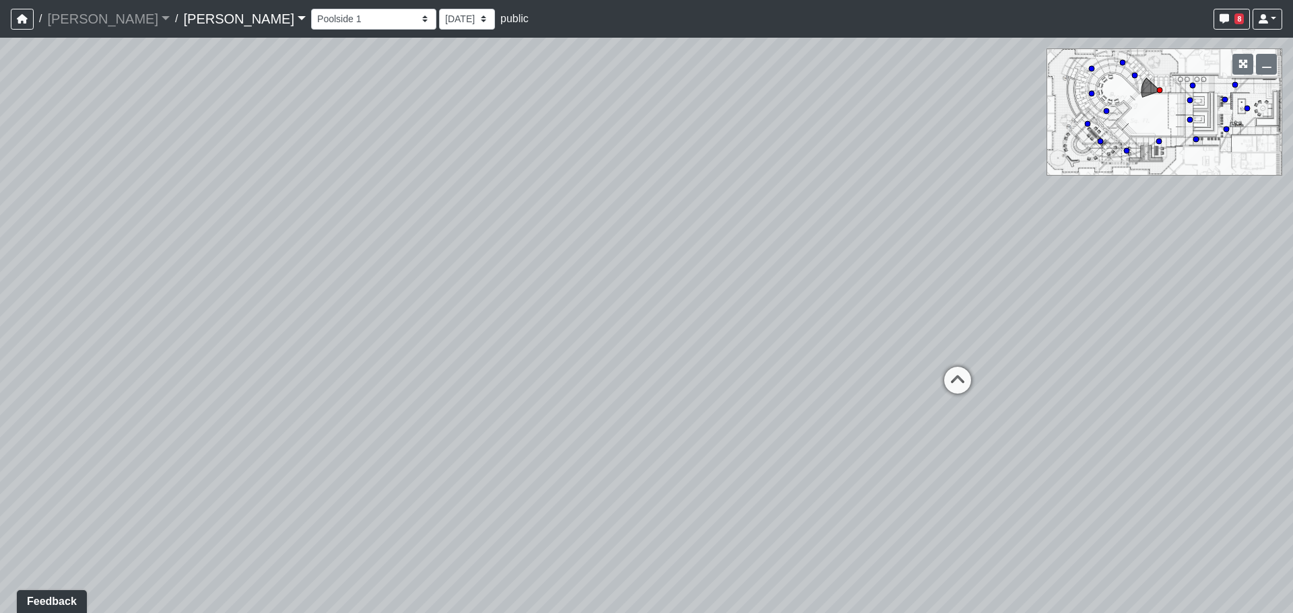
click at [477, 343] on div "Loading... Entry Loading... Laundry Loading... Living Room Loading... Hall 1 Lo…" at bounding box center [646, 326] width 1293 height 576
click at [795, 360] on div "Loading... Entry Loading... Laundry Loading... Living Room Loading... Hall 1 Lo…" at bounding box center [646, 326] width 1293 height 576
drag, startPoint x: 817, startPoint y: 362, endPoint x: 747, endPoint y: 350, distance: 71.0
click at [817, 362] on icon at bounding box center [822, 368] width 40 height 40
click at [628, 323] on div "Grill Station 1" at bounding box center [659, 328] width 78 height 27
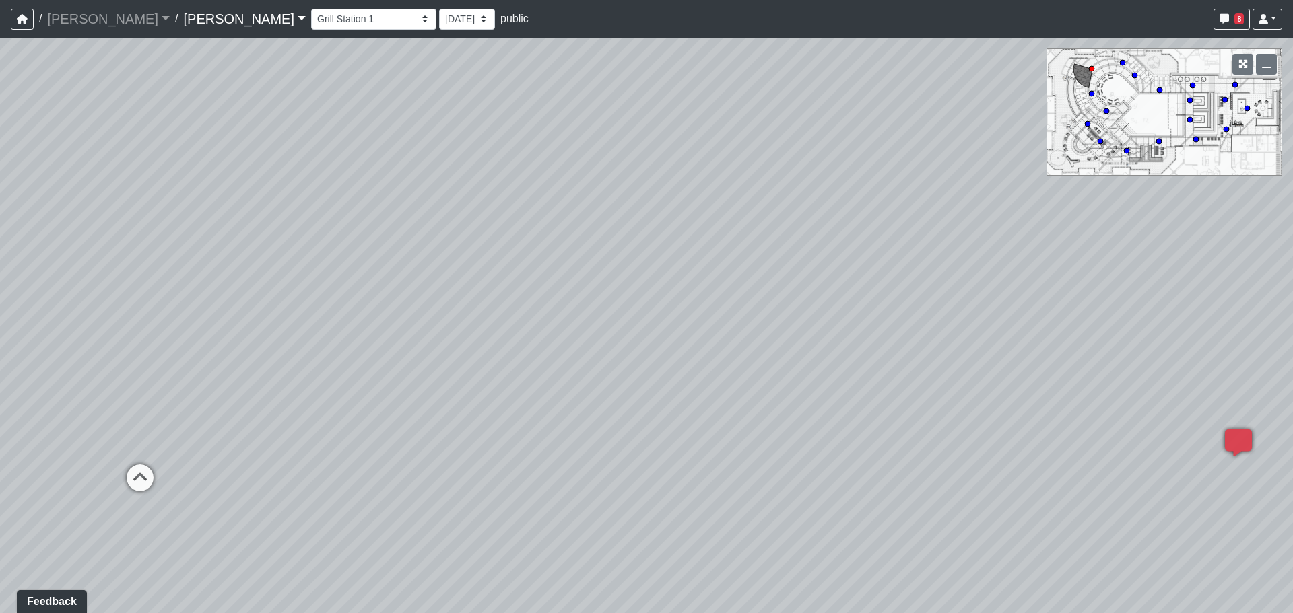
drag, startPoint x: 687, startPoint y: 343, endPoint x: 883, endPoint y: 360, distance: 195.9
click at [828, 356] on div "Loading... Entry Loading... Laundry Loading... Living Room Loading... Hall 1 Lo…" at bounding box center [646, 326] width 1293 height 576
drag, startPoint x: 659, startPoint y: 349, endPoint x: 403, endPoint y: 249, distance: 274.0
click at [404, 250] on div "Loading... Entry Loading... Laundry Loading... Living Room Loading... Hall 1 Lo…" at bounding box center [646, 326] width 1293 height 576
drag, startPoint x: 663, startPoint y: 481, endPoint x: 537, endPoint y: 426, distance: 136.6
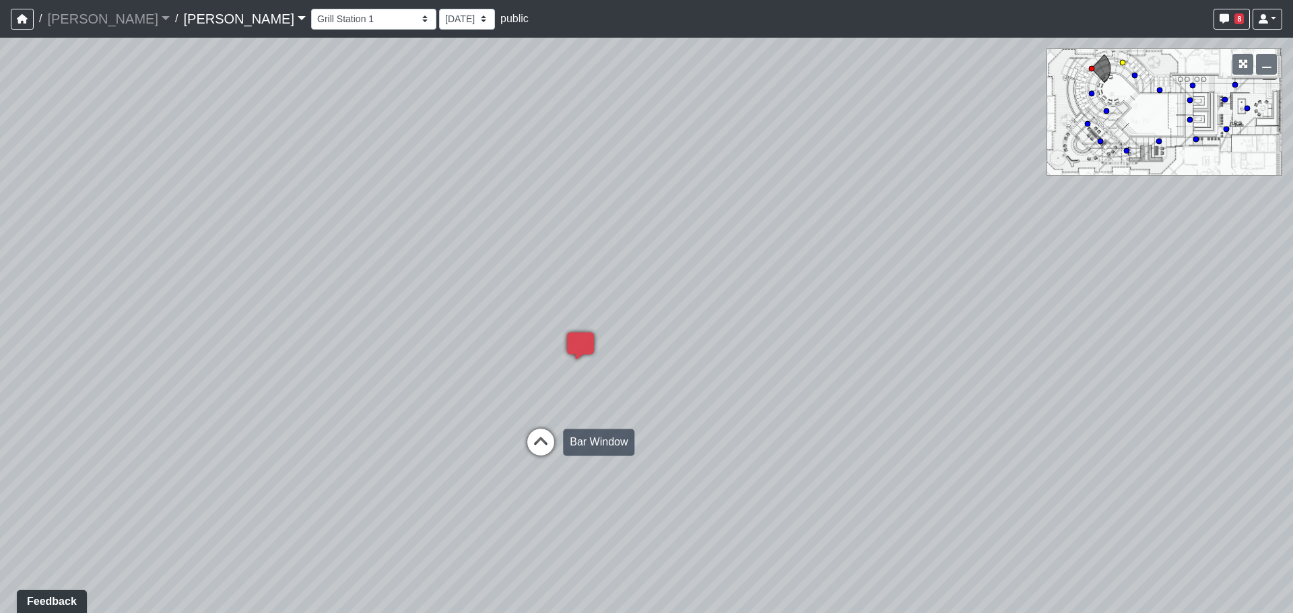
click at [537, 426] on div "Loading... Entry Loading... Laundry Loading... Living Room Loading... Hall 1 Lo…" at bounding box center [646, 326] width 1293 height 576
click at [551, 450] on icon at bounding box center [540, 449] width 40 height 40
click at [363, 428] on div "Loading... Entry Loading... Laundry Loading... Living Room Loading... Hall 1 Lo…" at bounding box center [646, 326] width 1293 height 576
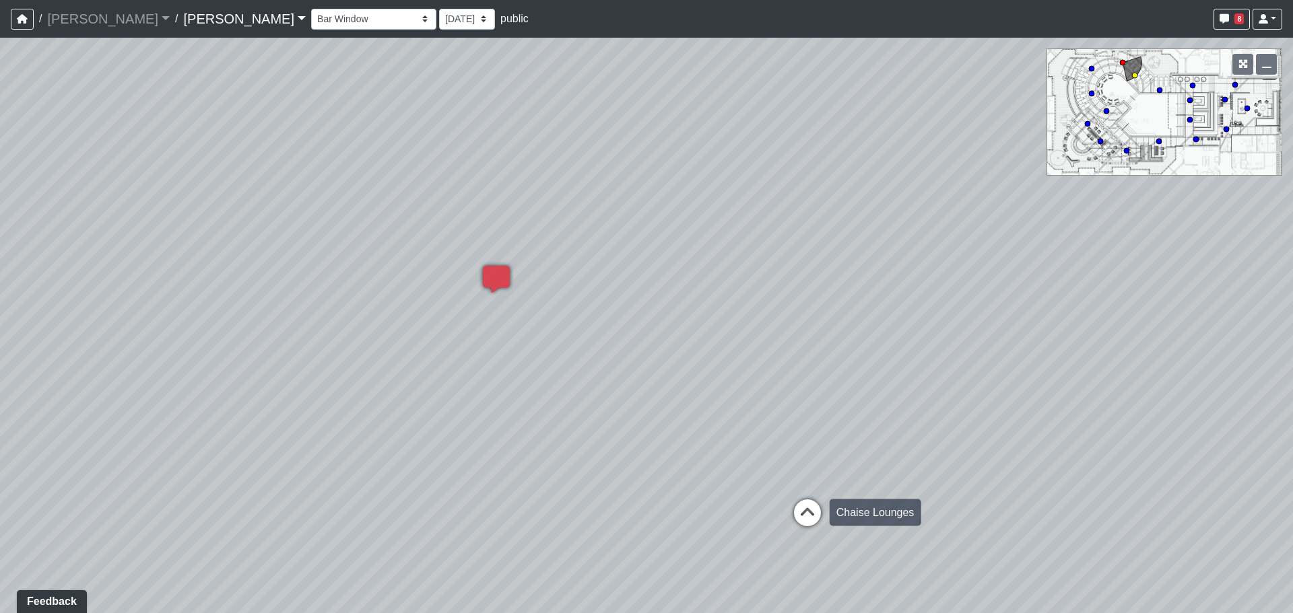
click at [813, 522] on icon at bounding box center [807, 520] width 40 height 40
click at [702, 429] on div "Loading... Entry Loading... Laundry Loading... Living Room Loading... Hall 1 Lo…" at bounding box center [646, 326] width 1293 height 576
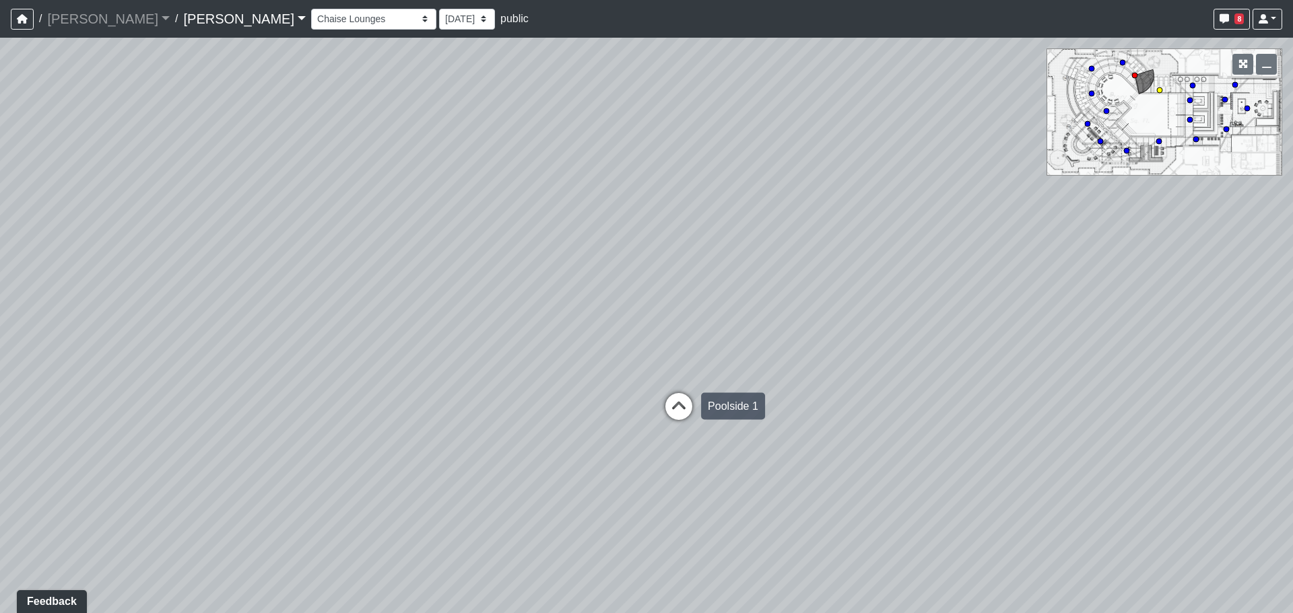
click at [689, 426] on icon at bounding box center [679, 413] width 40 height 40
click at [621, 411] on div "Loading... Entry Loading... Laundry Loading... Living Room Loading... Hall 1 Lo…" at bounding box center [646, 326] width 1293 height 576
click at [621, 405] on icon at bounding box center [626, 391] width 40 height 40
click at [96, 370] on div "Loading... Entry Loading... Laundry Loading... Living Room Loading... Hall 1 Lo…" at bounding box center [646, 326] width 1293 height 576
click at [234, 380] on div "Loading... Entry Loading... Laundry Loading... Living Room Loading... Hall 1 Lo…" at bounding box center [646, 326] width 1293 height 576
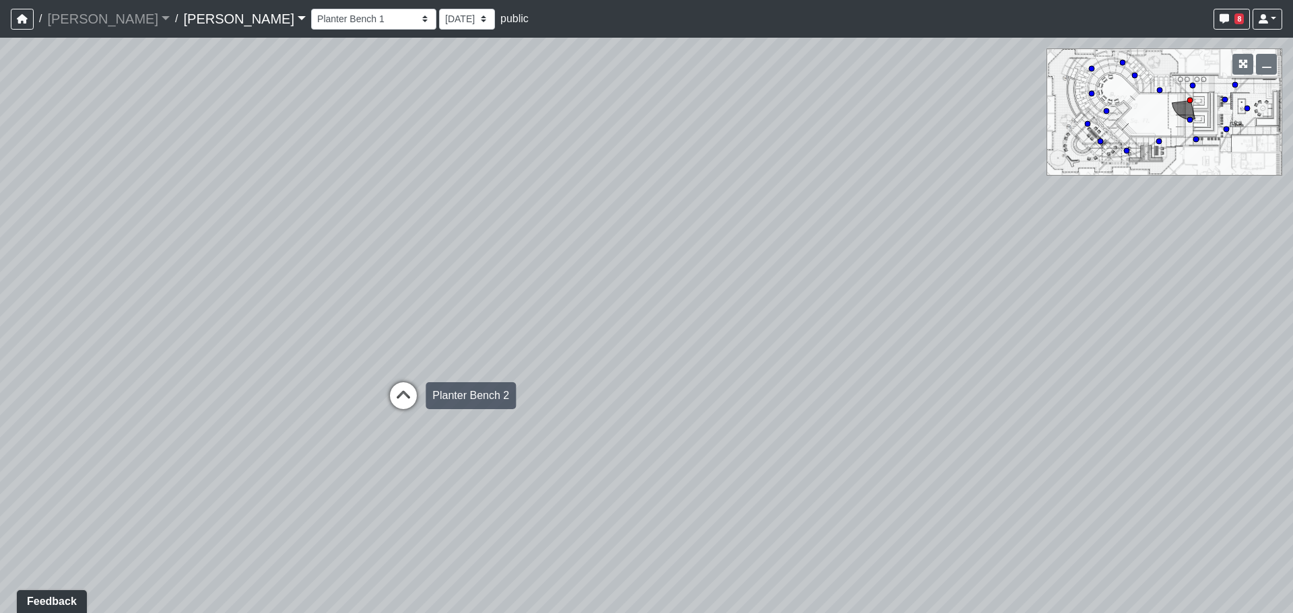
click at [461, 391] on div "Planter Bench 2" at bounding box center [471, 395] width 90 height 27
click at [259, 387] on div "Loading... Entry Loading... Laundry Loading... Living Room Loading... Hall 1 Lo…" at bounding box center [646, 326] width 1293 height 576
click at [655, 329] on div "Loading... Entry Loading... Laundry Loading... Living Room Loading... Hall 1 Lo…" at bounding box center [646, 326] width 1293 height 576
click at [259, 332] on div "Loading... Entry Loading... Laundry Loading... Living Room Loading... Hall 1 Lo…" at bounding box center [646, 326] width 1293 height 576
click at [257, 337] on div "Loading... Poolside 2" at bounding box center [237, 333] width 40 height 40
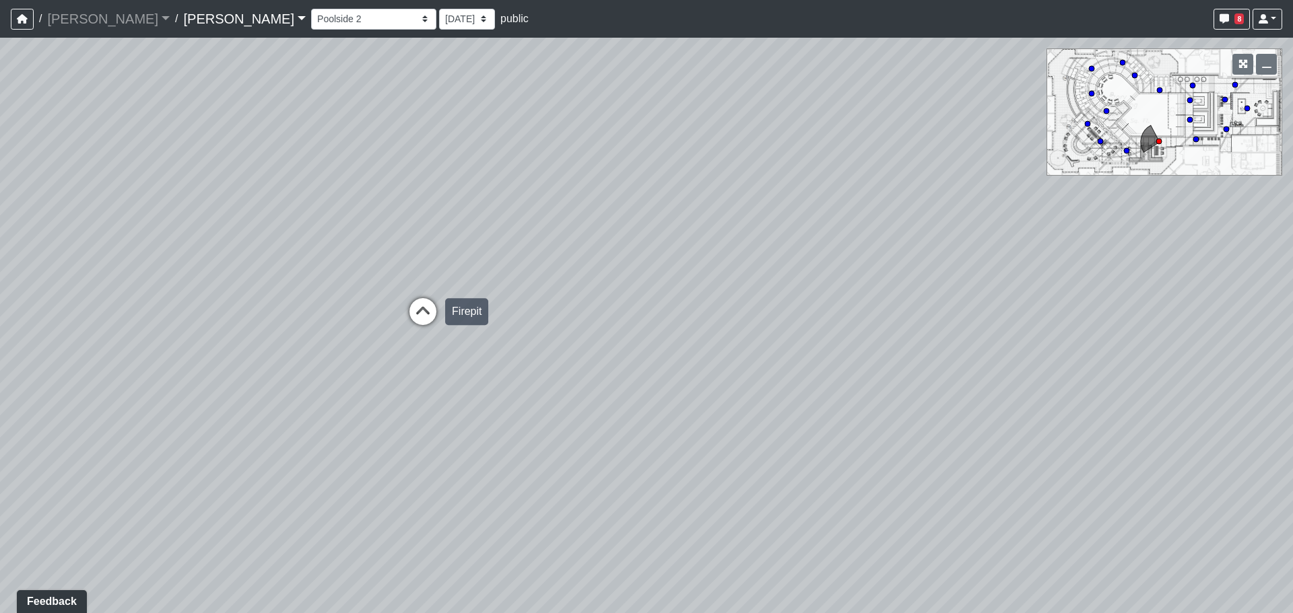
click at [445, 314] on div "Firepit" at bounding box center [466, 311] width 43 height 27
click at [541, 368] on div "Loading... Entry Loading... Laundry Loading... Living Room Loading... Hall 1 Lo…" at bounding box center [646, 326] width 1293 height 576
click at [360, 351] on div "Loading... Entry Loading... Laundry Loading... Living Room Loading... Hall 1 Lo…" at bounding box center [646, 326] width 1293 height 576
click at [388, 450] on div "Loading... Entry Loading... Laundry Loading... Living Room Loading... Hall 1 Lo…" at bounding box center [646, 326] width 1293 height 576
click at [394, 394] on div "Loading... Entry Loading... Laundry Loading... Living Room Loading... Hall 1 Lo…" at bounding box center [646, 326] width 1293 height 576
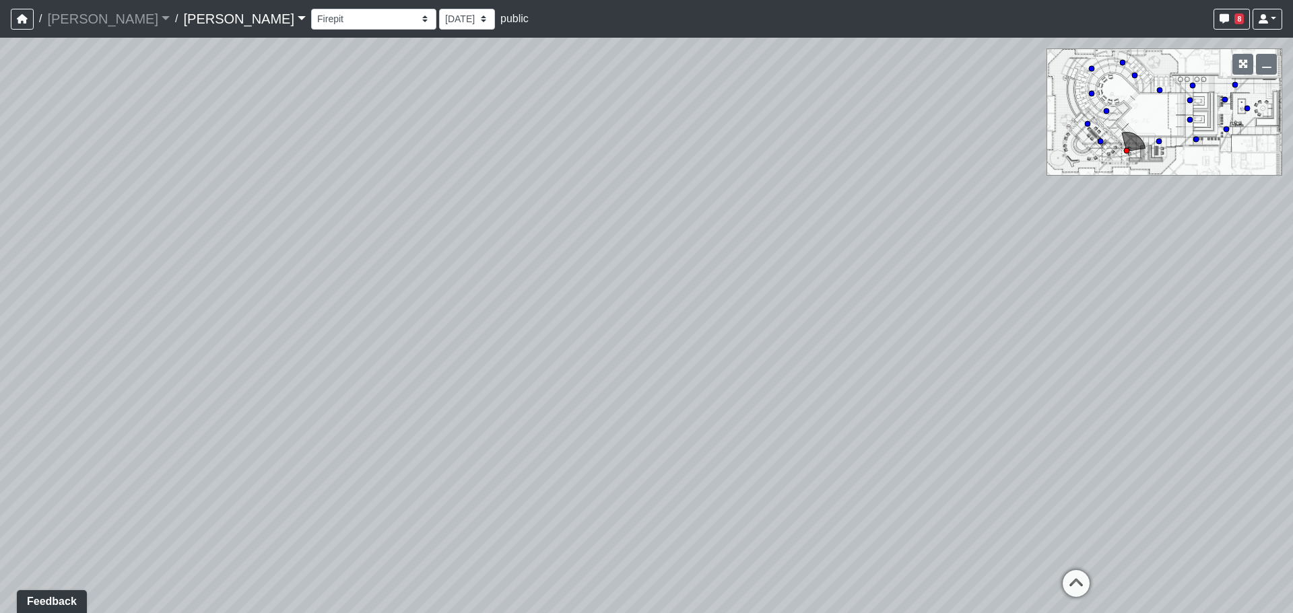
click at [867, 383] on div "Loading... Entry Loading... Laundry Loading... Living Room Loading... Hall 1 Lo…" at bounding box center [646, 326] width 1293 height 576
click at [461, 199] on div "Loading... Entry Loading... Laundry Loading... Living Room Loading... Hall 1 Lo…" at bounding box center [646, 326] width 1293 height 576
click at [529, 291] on div "Loading... Entry Loading... Laundry Loading... Living Room Loading... Hall 1 Lo…" at bounding box center [646, 326] width 1293 height 576
click at [523, 312] on div "Loading... Entry Loading... Laundry Loading... Living Room Loading... Hall 1 Lo…" at bounding box center [646, 326] width 1293 height 576
click at [346, 90] on icon at bounding box center [343, 79] width 40 height 40
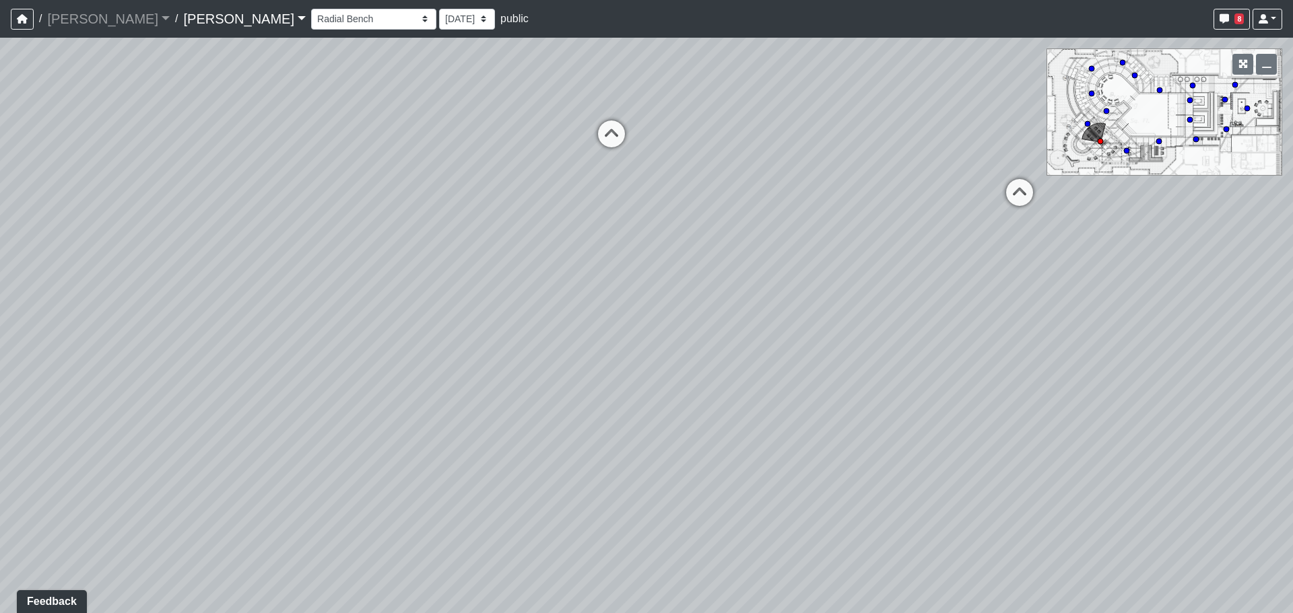
click at [417, 405] on div "Loading... Entry Loading... Laundry Loading... Living Room Loading... Hall 1 Lo…" at bounding box center [646, 326] width 1293 height 576
click at [757, 314] on icon at bounding box center [750, 327] width 40 height 40
click at [48, 409] on div "Loading... Entry Loading... Laundry Loading... Living Room Loading... Hall 1 Lo…" at bounding box center [646, 326] width 1293 height 576
click at [656, 310] on div "Loading... Entry Loading... Laundry Loading... Living Room Loading... Hall 1 Lo…" at bounding box center [646, 326] width 1293 height 576
click at [681, 261] on div "Loading... Entry Loading... Laundry Loading... Living Room Loading... Hall 1 Lo…" at bounding box center [646, 326] width 1293 height 576
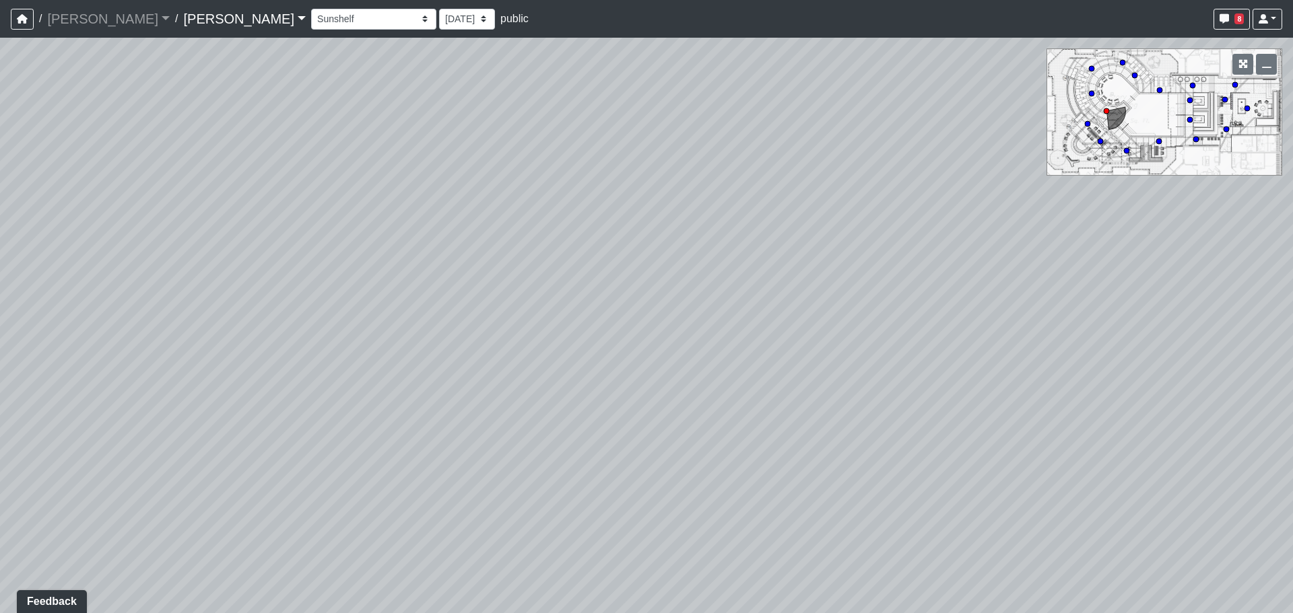
click at [565, 244] on div "Loading... Entry Loading... Laundry Loading... Living Room Loading... Hall 1 Lo…" at bounding box center [646, 326] width 1293 height 576
click at [992, 214] on div "Loading... Entry Loading... Laundry Loading... Living Room Loading... Hall 1 Lo…" at bounding box center [646, 326] width 1293 height 576
click at [1147, 312] on div "Loading... Entry Loading... Laundry Loading... Living Room Loading... Hall 1 Lo…" at bounding box center [646, 326] width 1293 height 576
click at [693, 358] on div "Loading... Entry Loading... Laundry Loading... Living Room Loading... Hall 1 Lo…" at bounding box center [646, 326] width 1293 height 576
click at [257, 467] on div "Loading... Entry Loading... Laundry Loading... Living Room Loading... Hall 1 Lo…" at bounding box center [646, 326] width 1293 height 576
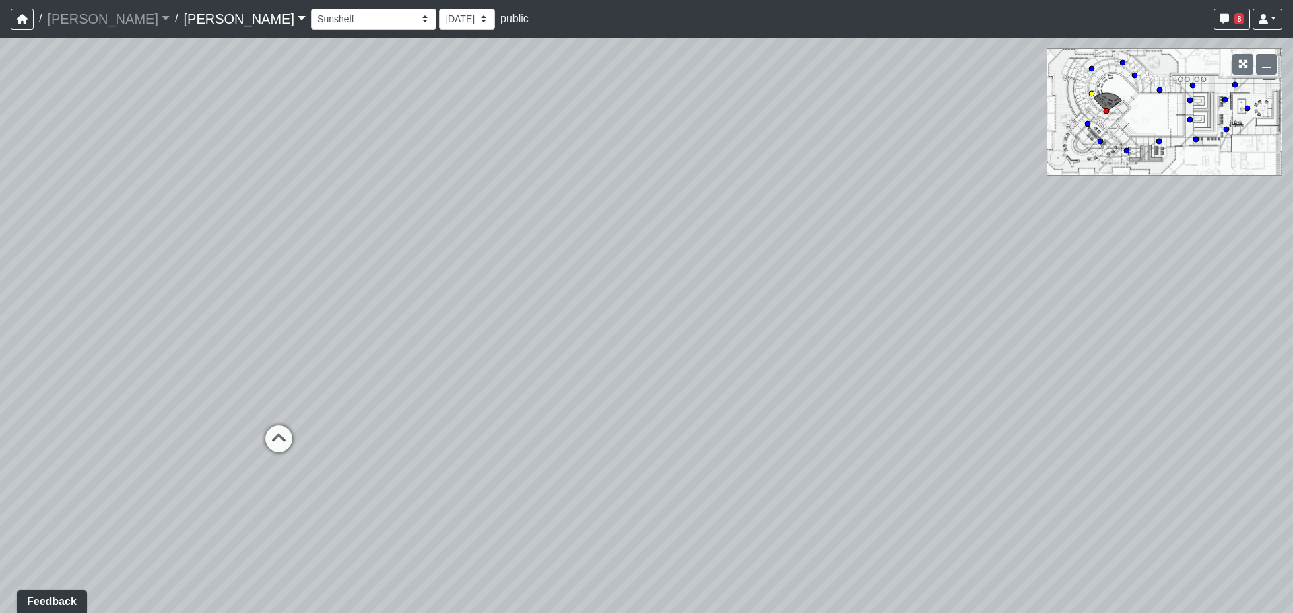
click at [272, 457] on icon at bounding box center [279, 446] width 40 height 40
select select "e3E4TyXD7hgP6a9KzhoJLF"
click at [374, 415] on div "Loading... Entry Loading... Laundry Loading... Living Room Loading... Hall 1 Lo…" at bounding box center [646, 326] width 1293 height 576
